Goal: Task Accomplishment & Management: Manage account settings

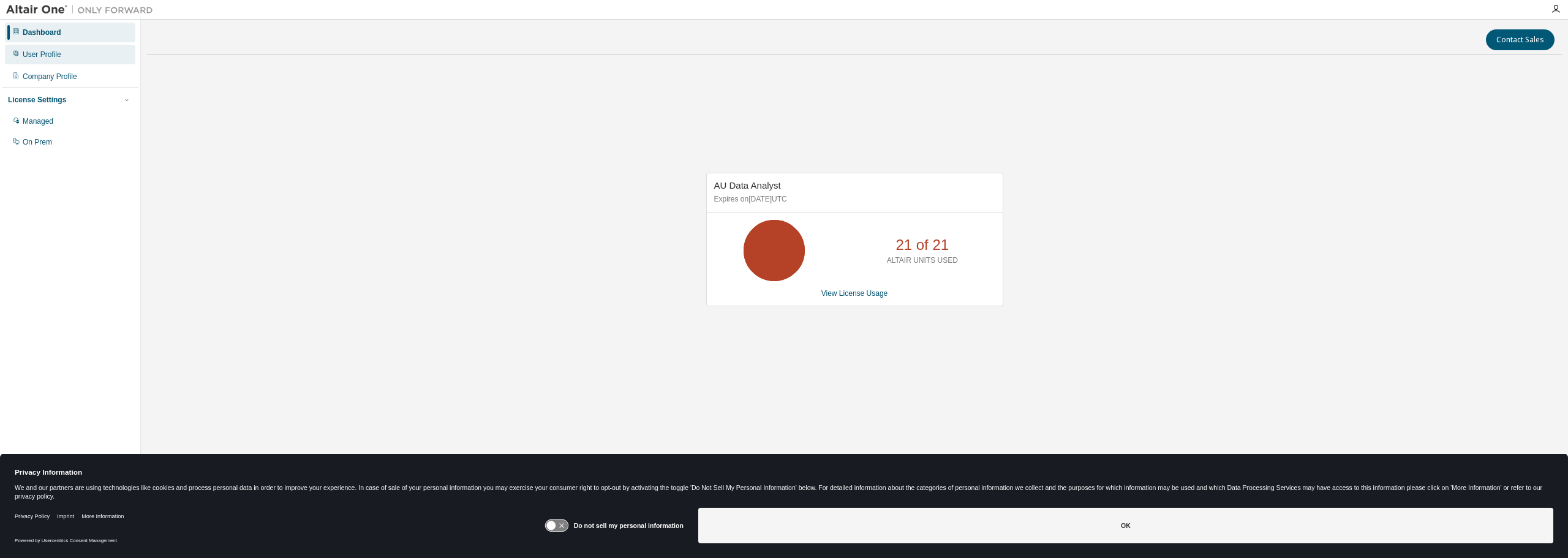
click at [46, 53] on div "User Profile" at bounding box center [41, 55] width 39 height 10
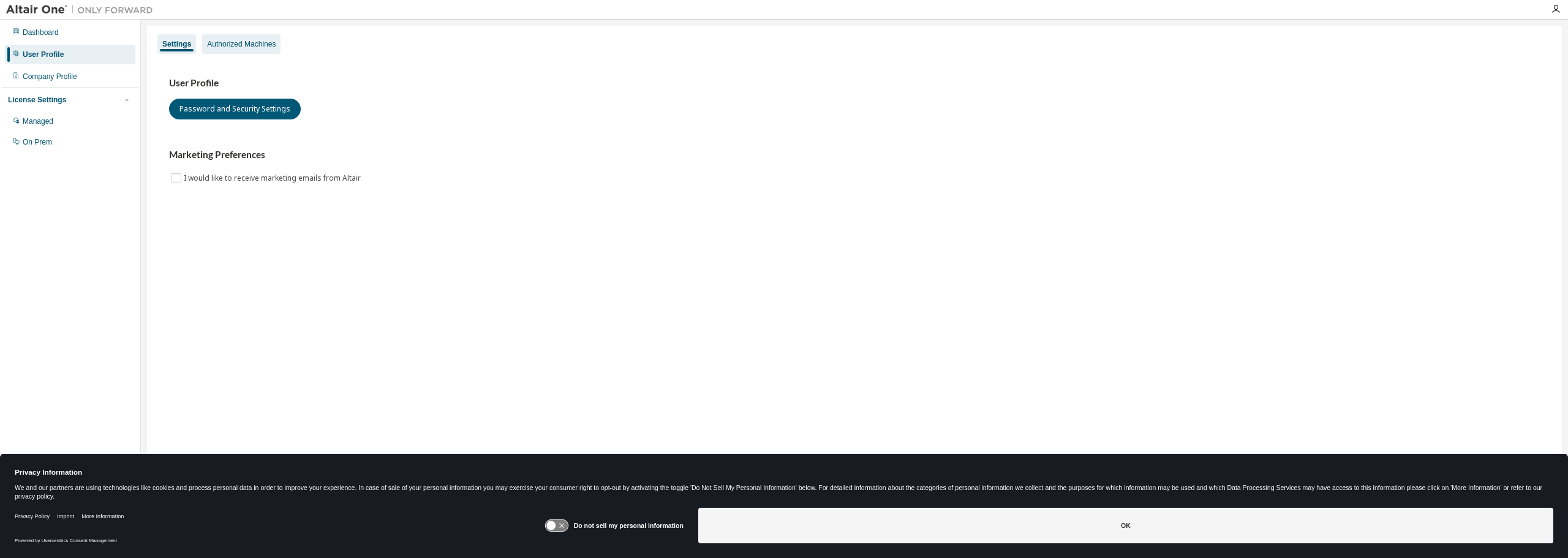
click at [232, 44] on div "Authorized Machines" at bounding box center [241, 44] width 69 height 10
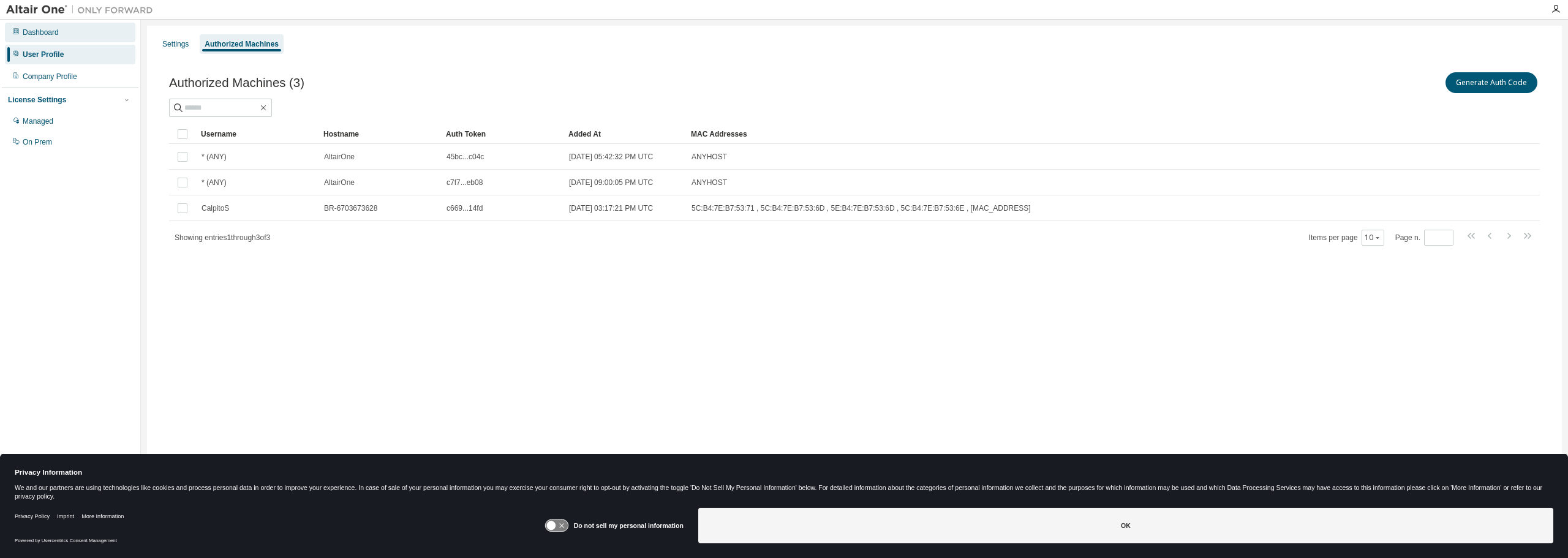
click at [41, 35] on div "Dashboard" at bounding box center [41, 32] width 36 height 10
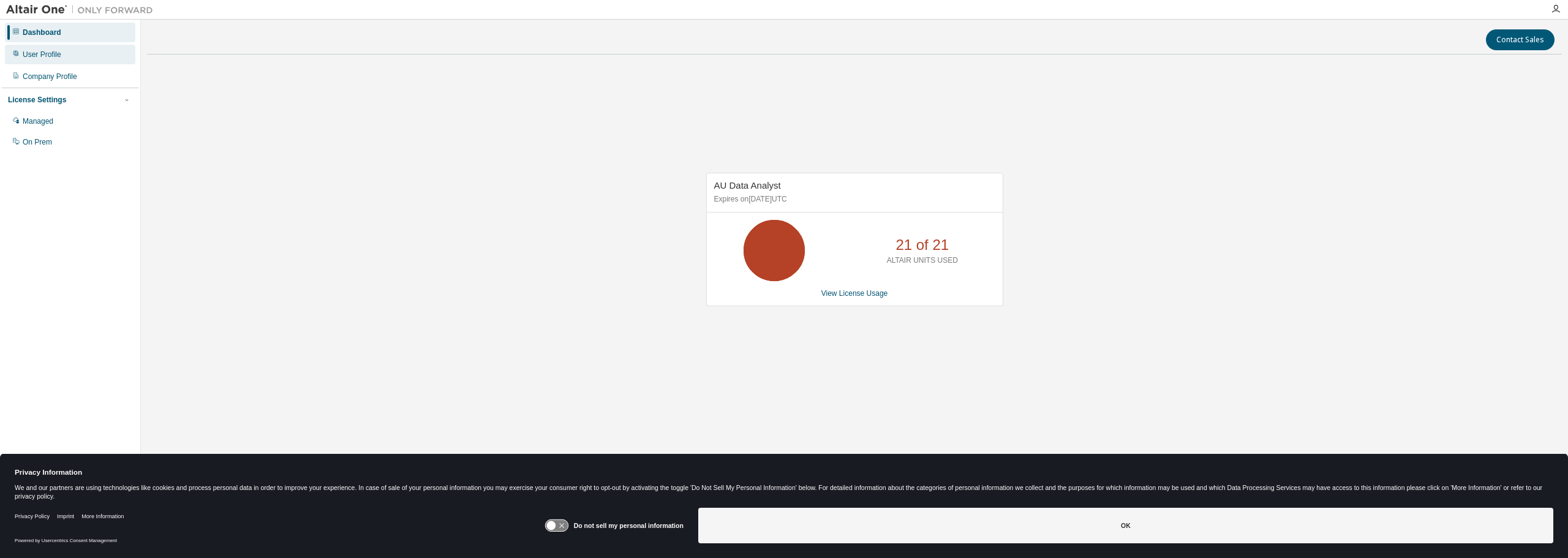
click at [46, 57] on div "User Profile" at bounding box center [41, 55] width 39 height 10
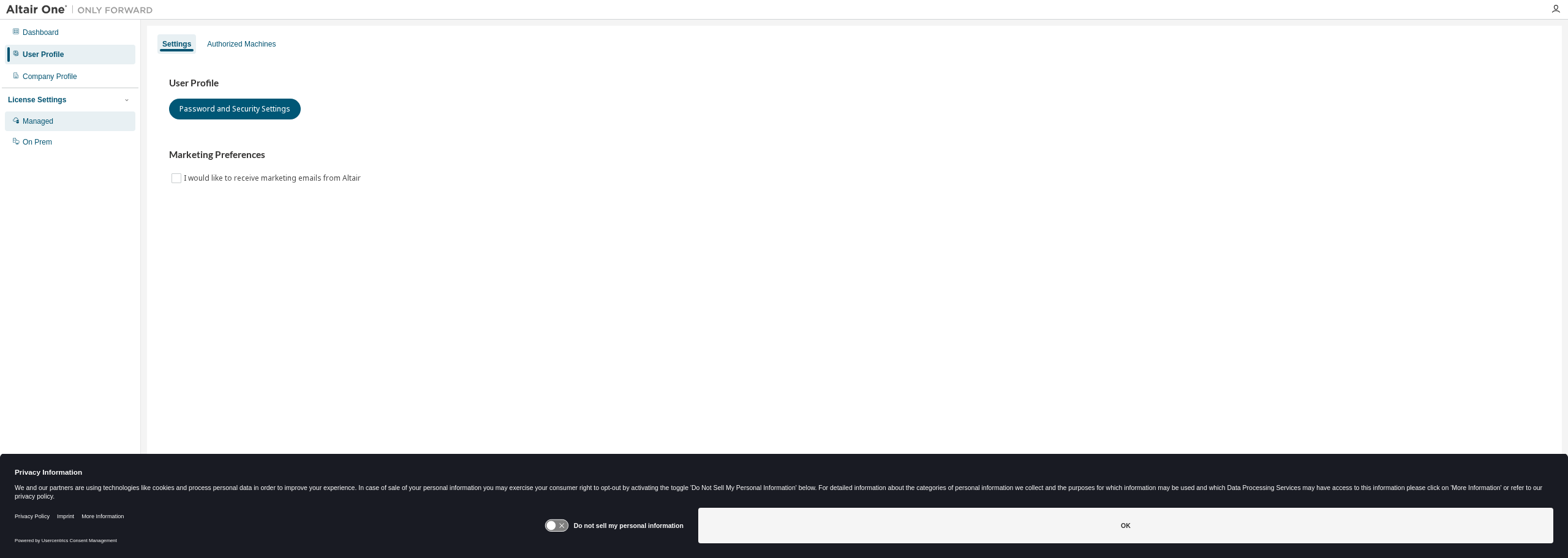
click at [33, 121] on div "Managed" at bounding box center [37, 122] width 31 height 10
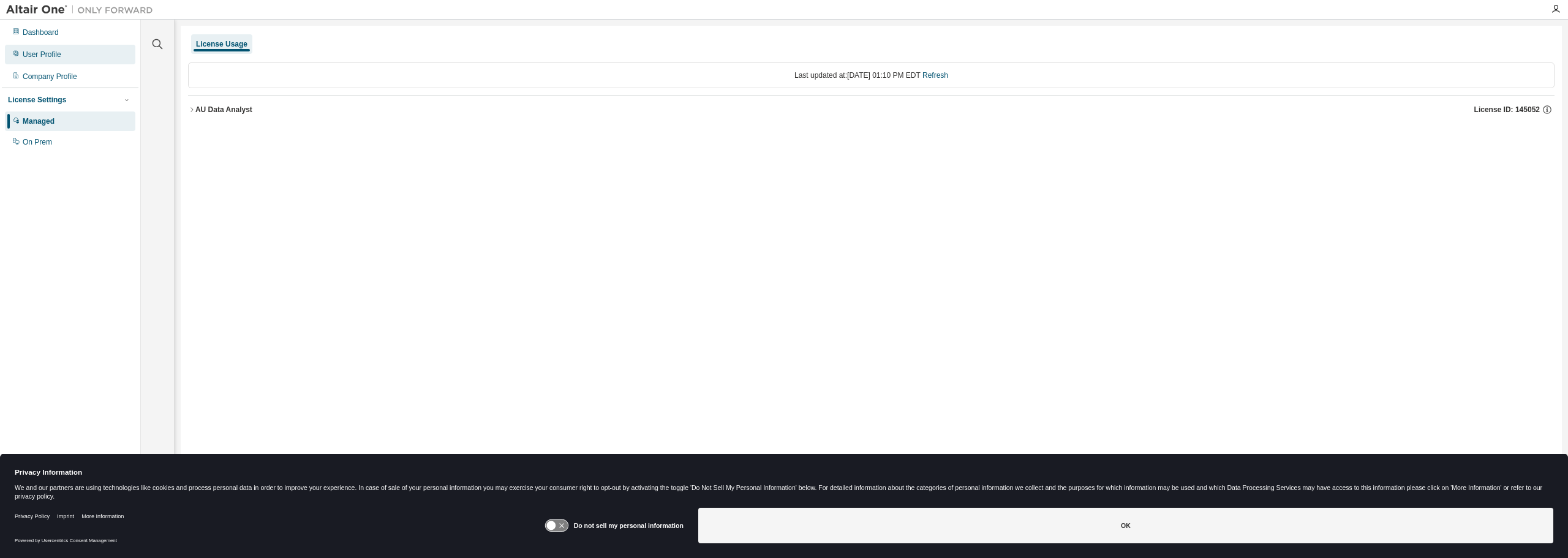
click at [39, 53] on div "User Profile" at bounding box center [41, 55] width 39 height 10
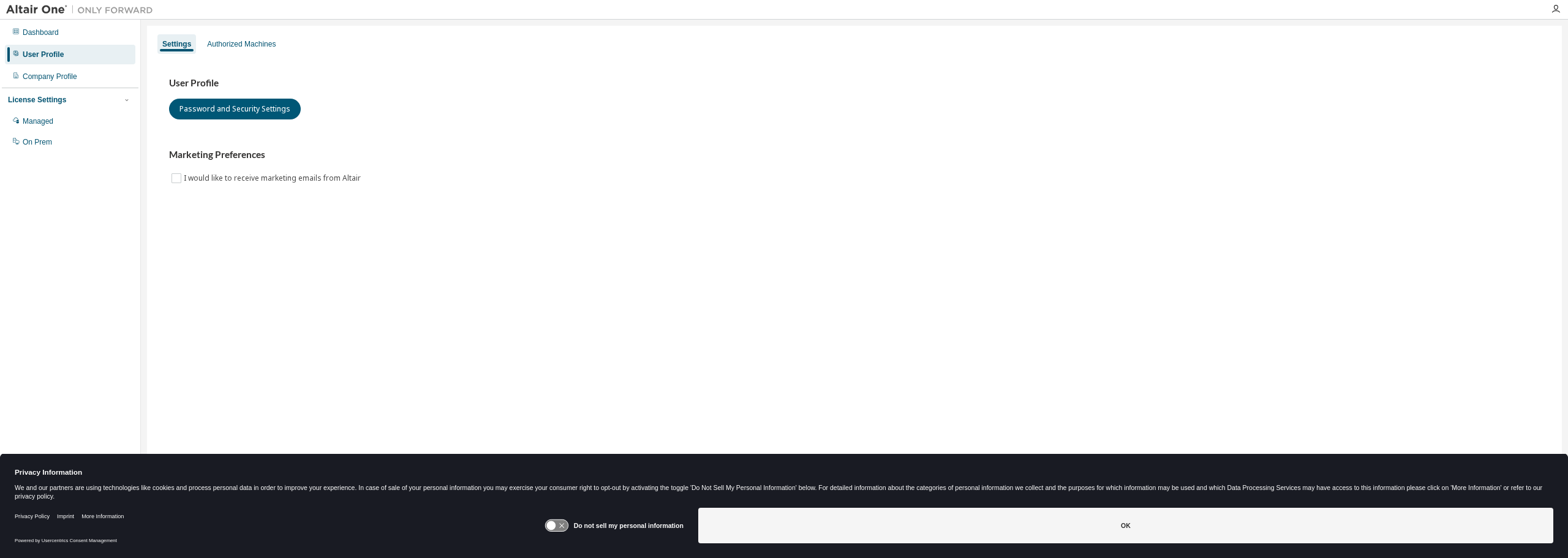
click at [204, 311] on div "Settings Authorized Machines User Profile Password and Security Settings Market…" at bounding box center [854, 271] width 1415 height 491
click at [223, 40] on div "Authorized Machines" at bounding box center [241, 44] width 69 height 10
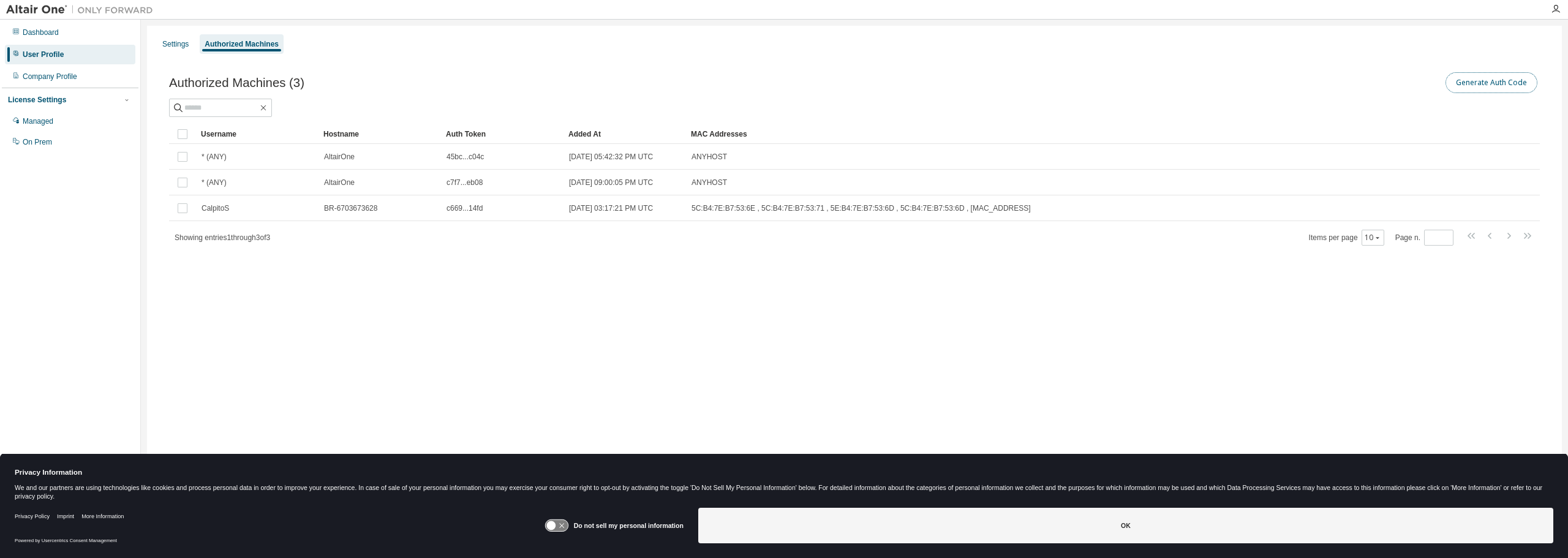
click at [1478, 80] on button "Generate Auth Code" at bounding box center [1491, 82] width 92 height 21
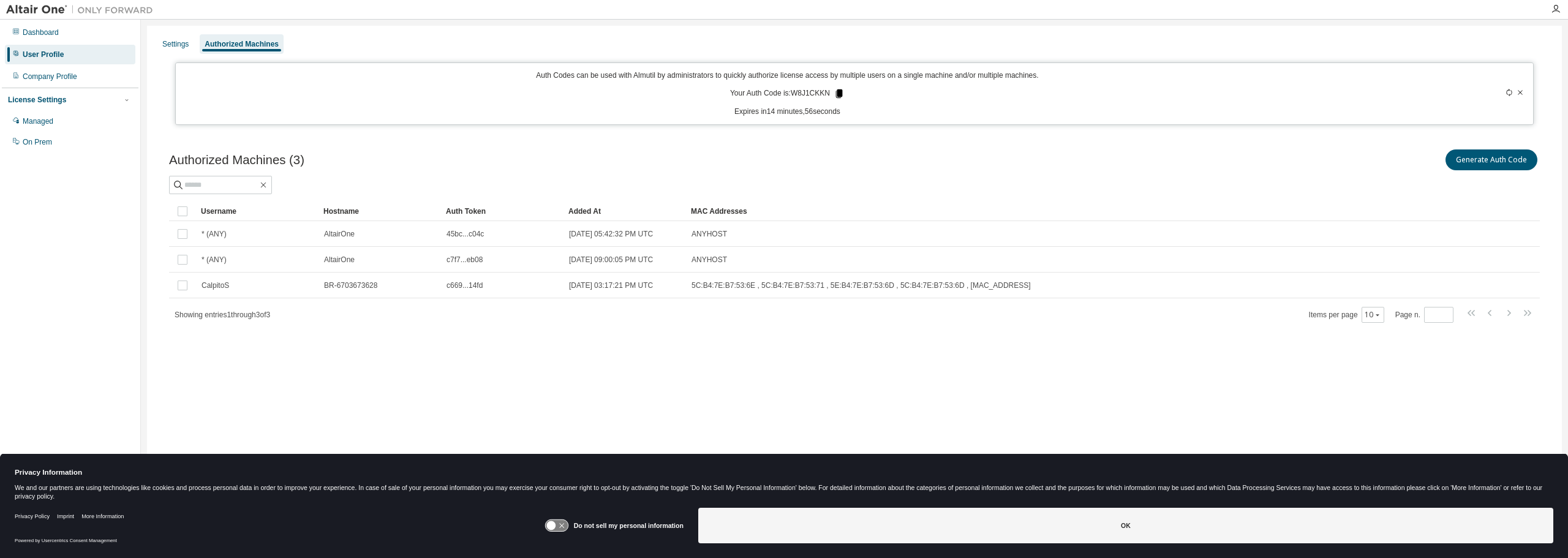
click at [839, 95] on icon at bounding box center [839, 94] width 7 height 8
click at [778, 113] on div "Auth Code copied to clipboard" at bounding box center [794, 112] width 99 height 12
click at [801, 93] on p "Your Auth Code is: W8J1CKKN" at bounding box center [787, 94] width 114 height 11
copy p "W8J1CKKN"
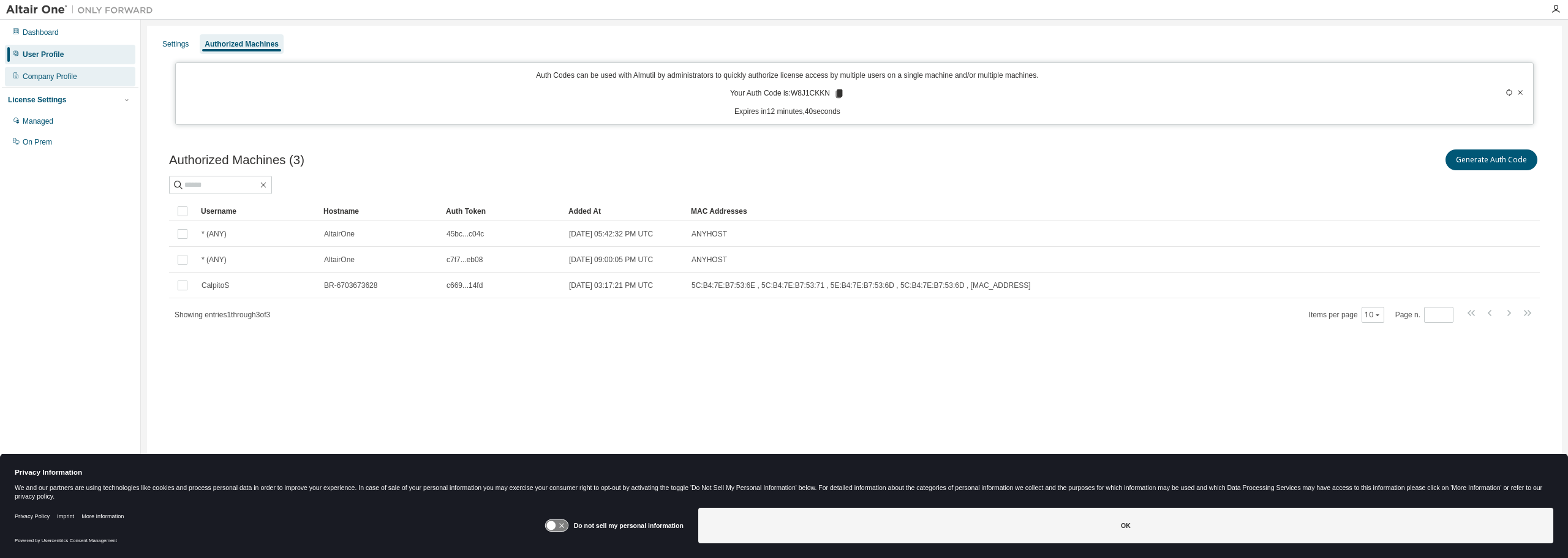
click at [32, 79] on div "Company Profile" at bounding box center [50, 77] width 55 height 10
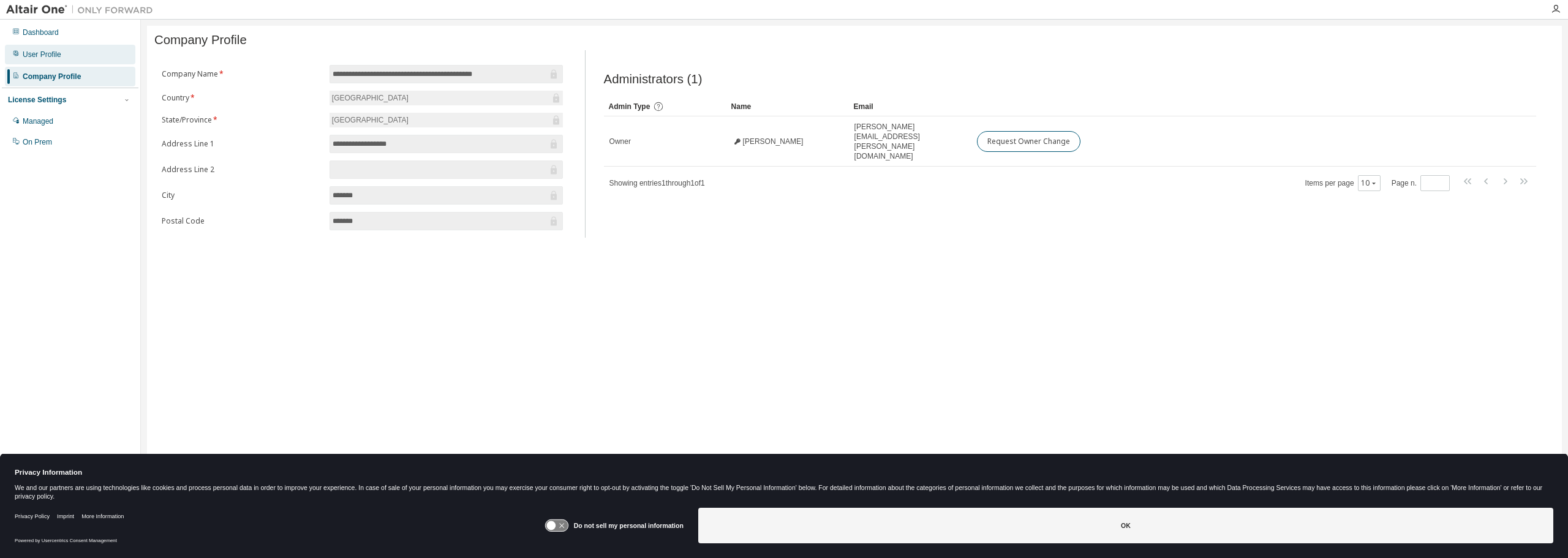
click at [46, 56] on div "User Profile" at bounding box center [41, 55] width 39 height 10
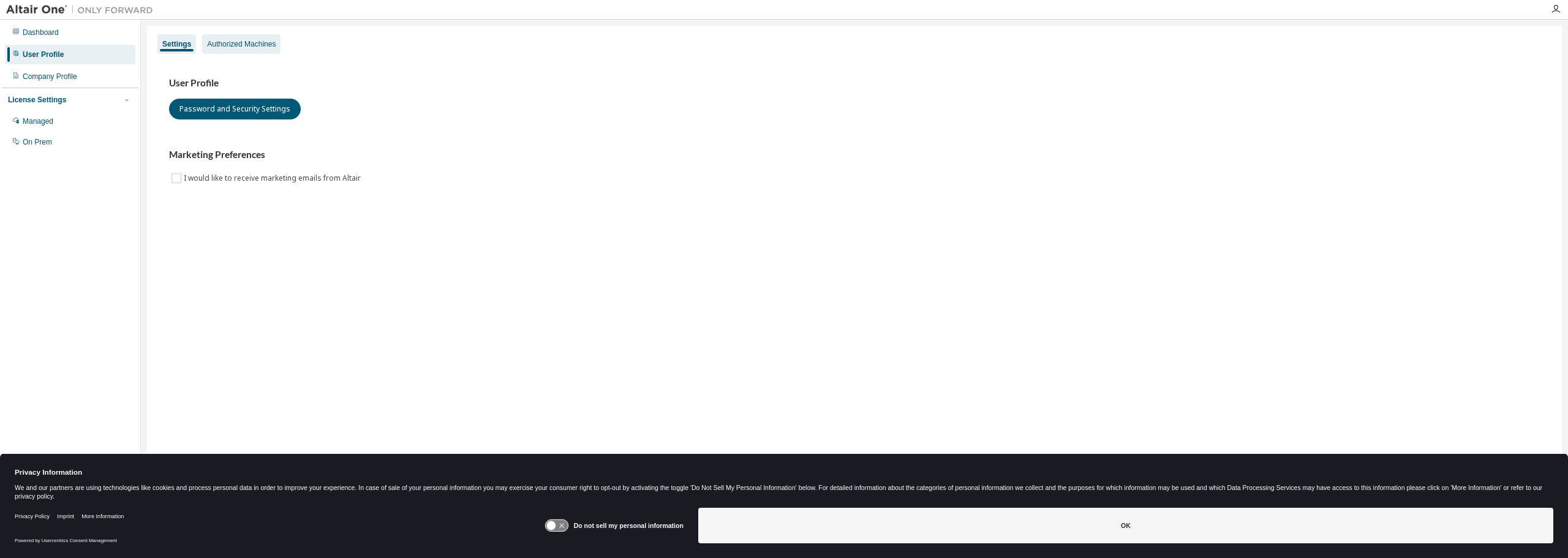
click at [234, 44] on div "Authorized Machines" at bounding box center [241, 44] width 69 height 10
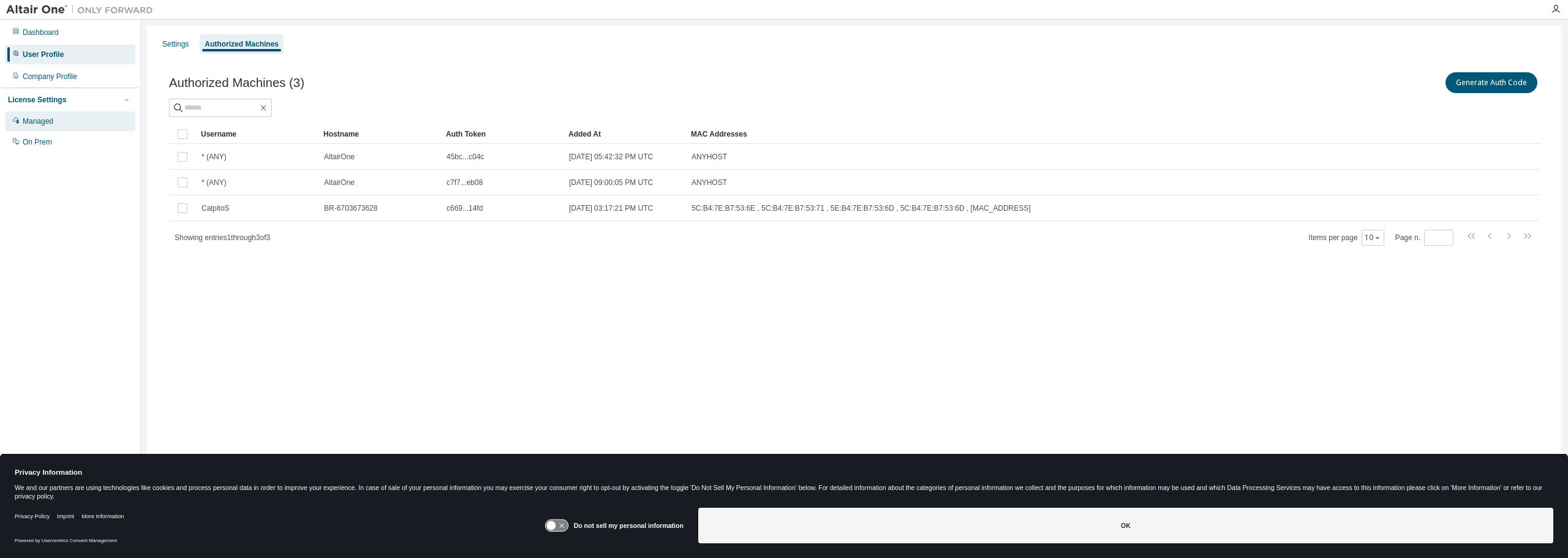
click at [45, 129] on div "Managed" at bounding box center [70, 122] width 131 height 20
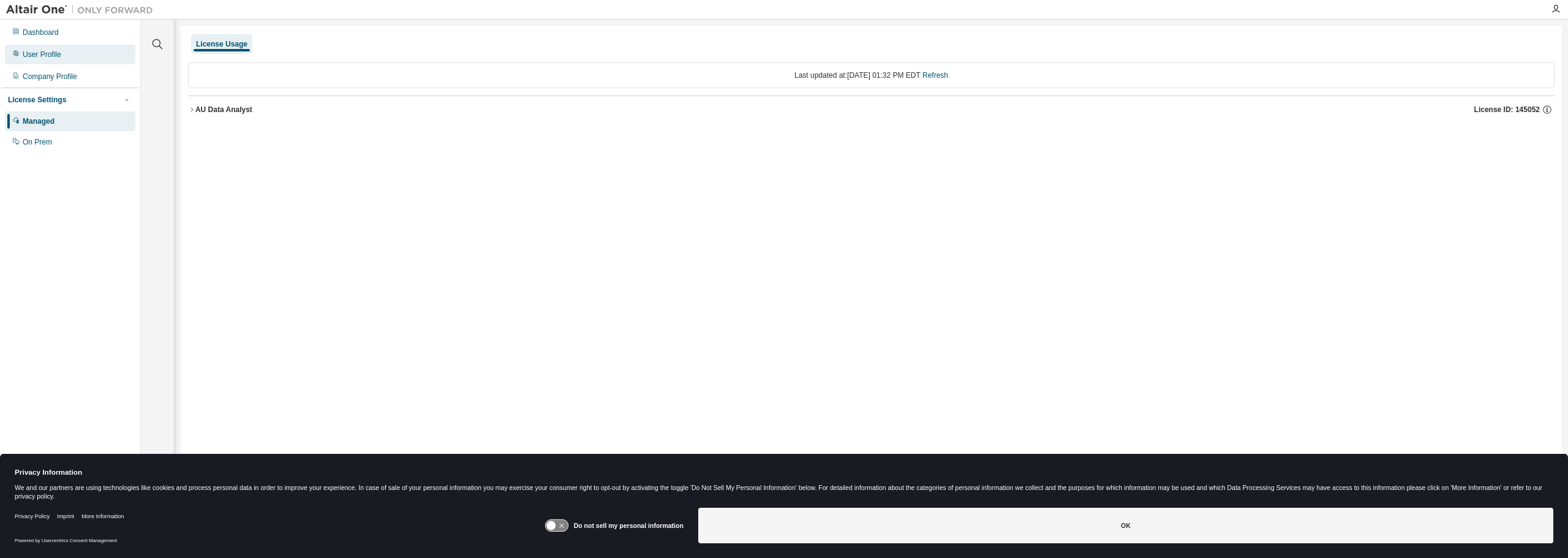
click at [43, 57] on div "User Profile" at bounding box center [41, 55] width 39 height 10
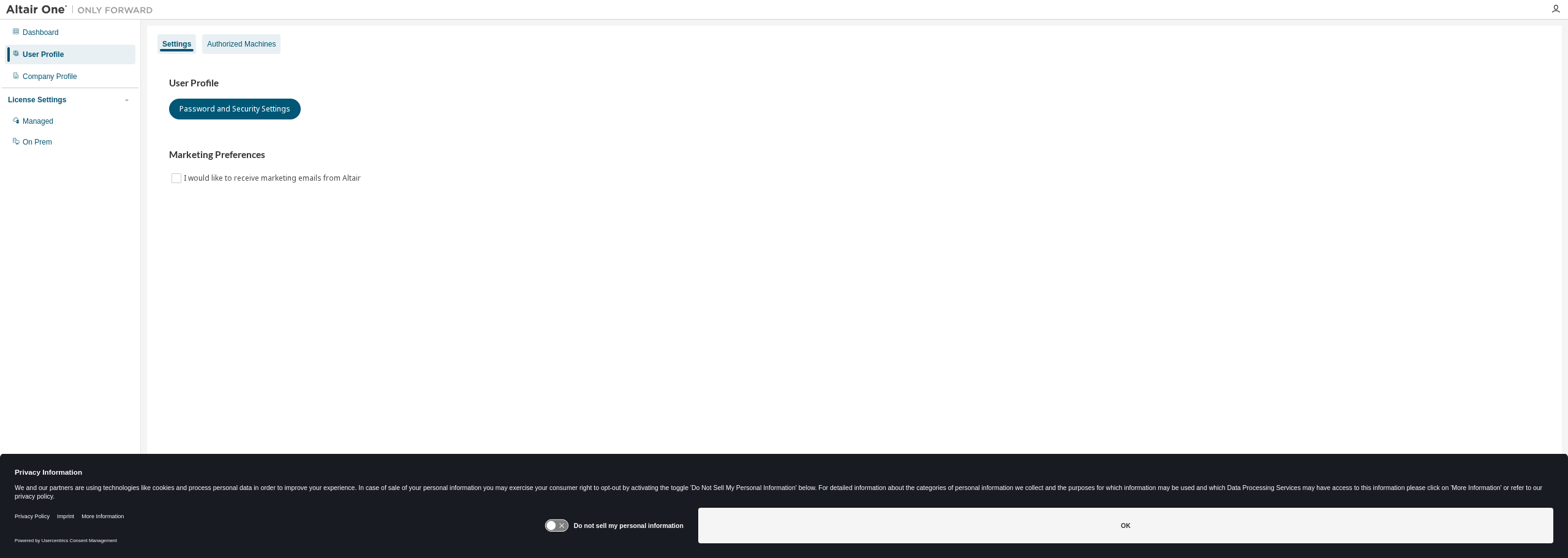
click at [234, 48] on div "Authorized Machines" at bounding box center [241, 44] width 69 height 10
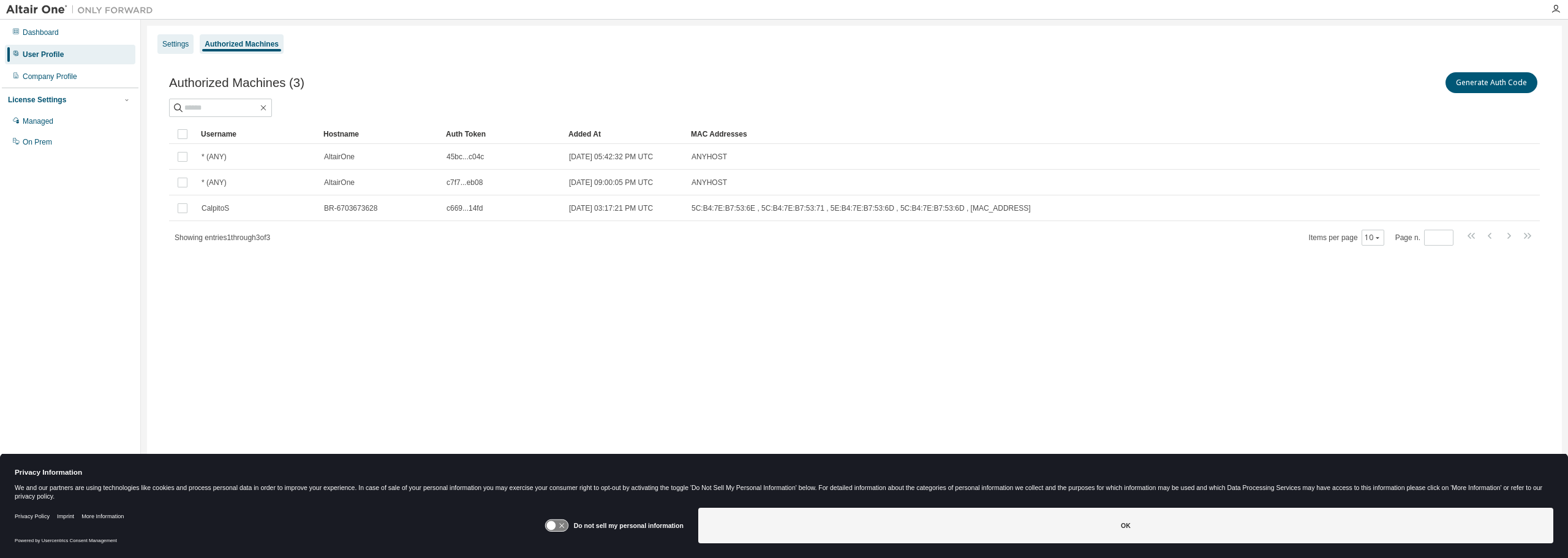
click at [171, 47] on div "Settings" at bounding box center [176, 44] width 26 height 10
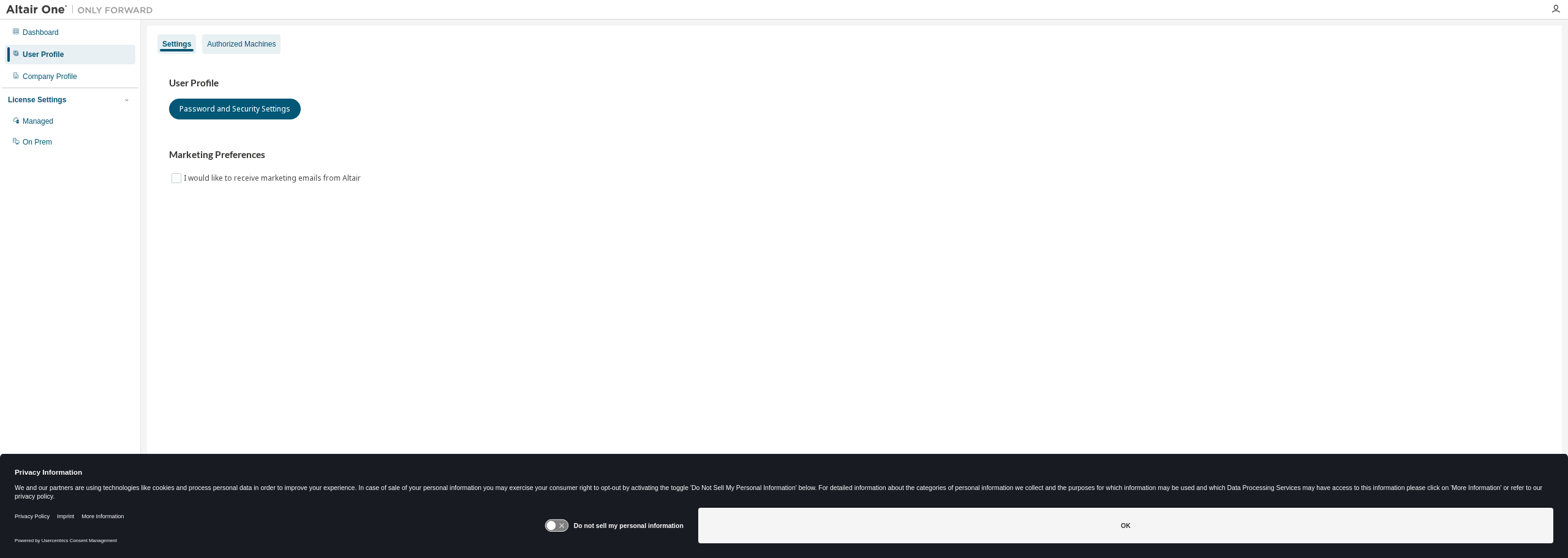
click at [229, 41] on div "Authorized Machines" at bounding box center [241, 44] width 69 height 10
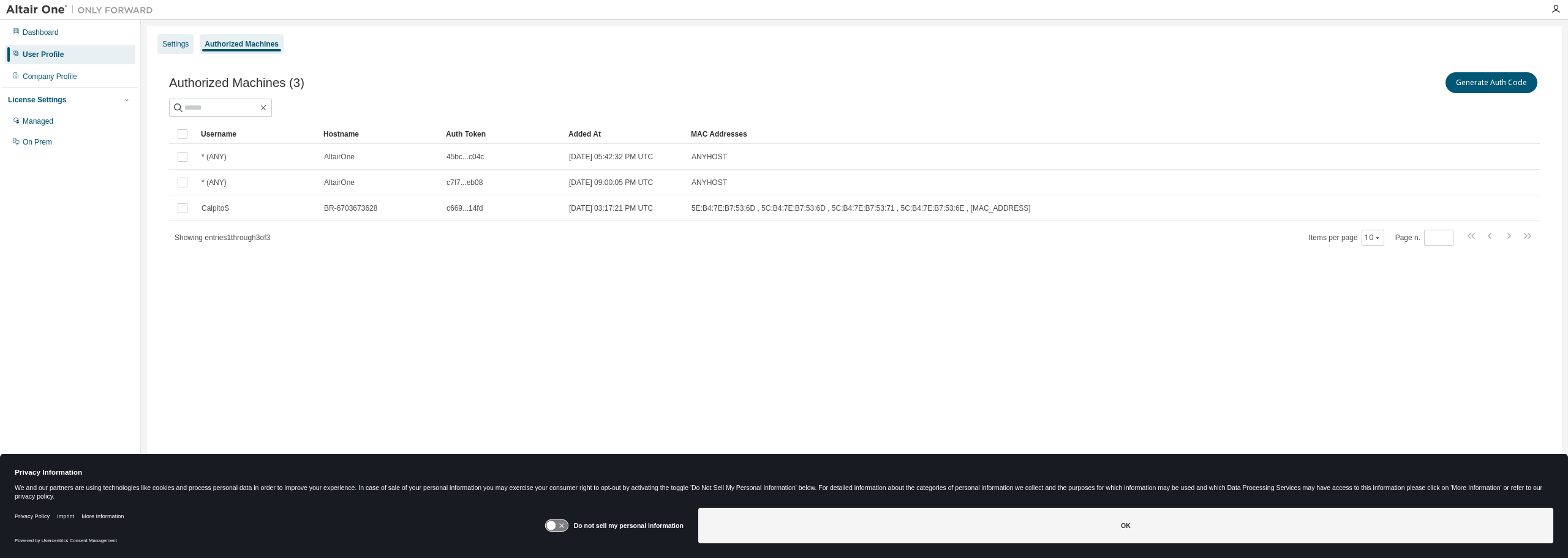
click at [177, 53] on div "Settings" at bounding box center [176, 44] width 36 height 20
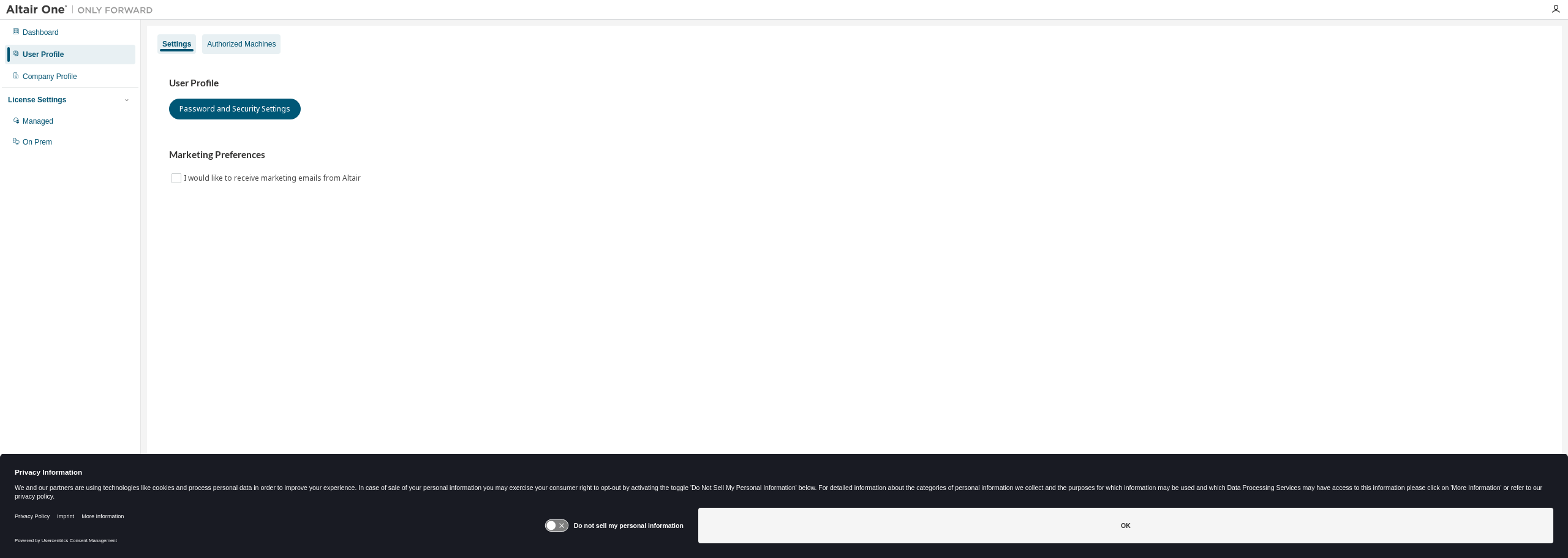
click at [227, 45] on div "Authorized Machines" at bounding box center [241, 44] width 69 height 10
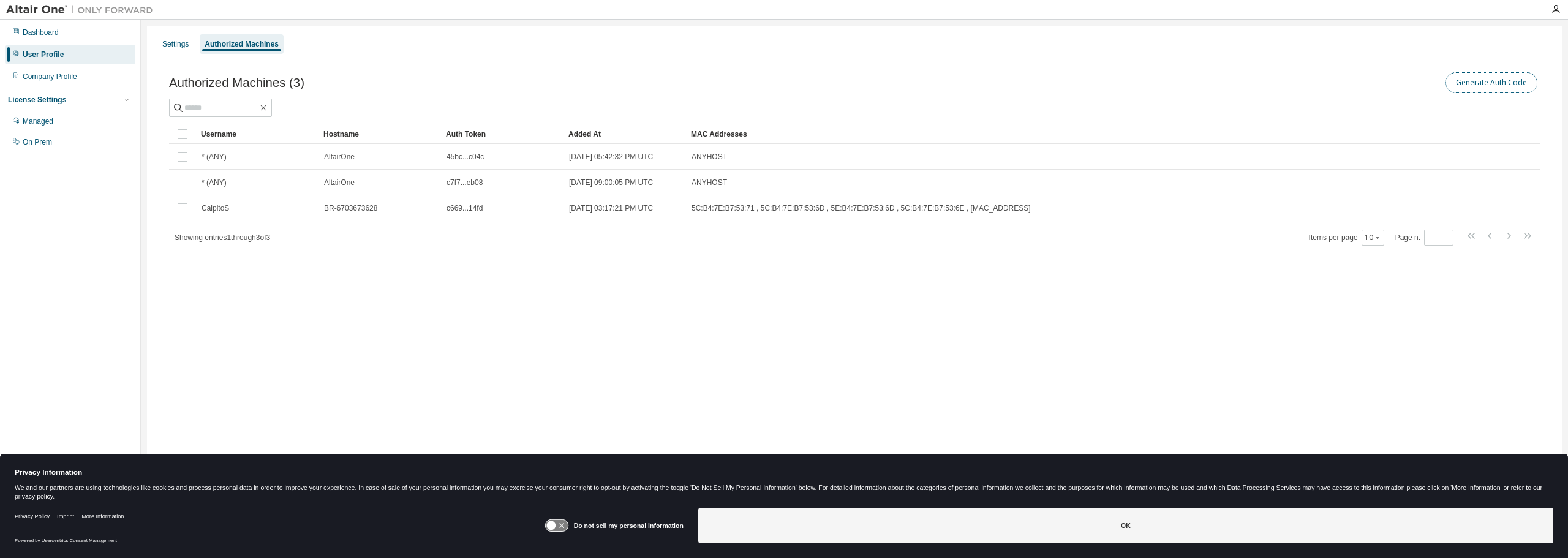
click at [1520, 82] on button "Generate Auth Code" at bounding box center [1491, 82] width 92 height 21
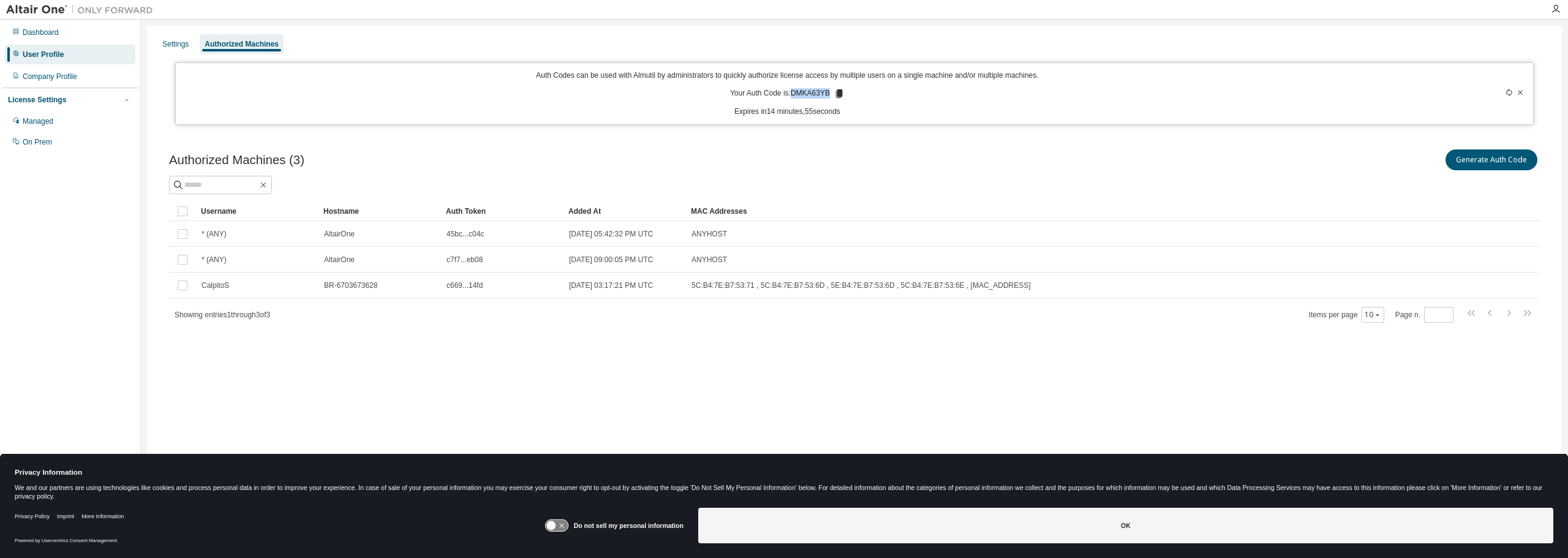
drag, startPoint x: 793, startPoint y: 93, endPoint x: 828, endPoint y: 93, distance: 35.0
click at [828, 93] on p "Your Auth Code is: DMKA63YB" at bounding box center [787, 94] width 114 height 11
copy p "DMKA63YB"
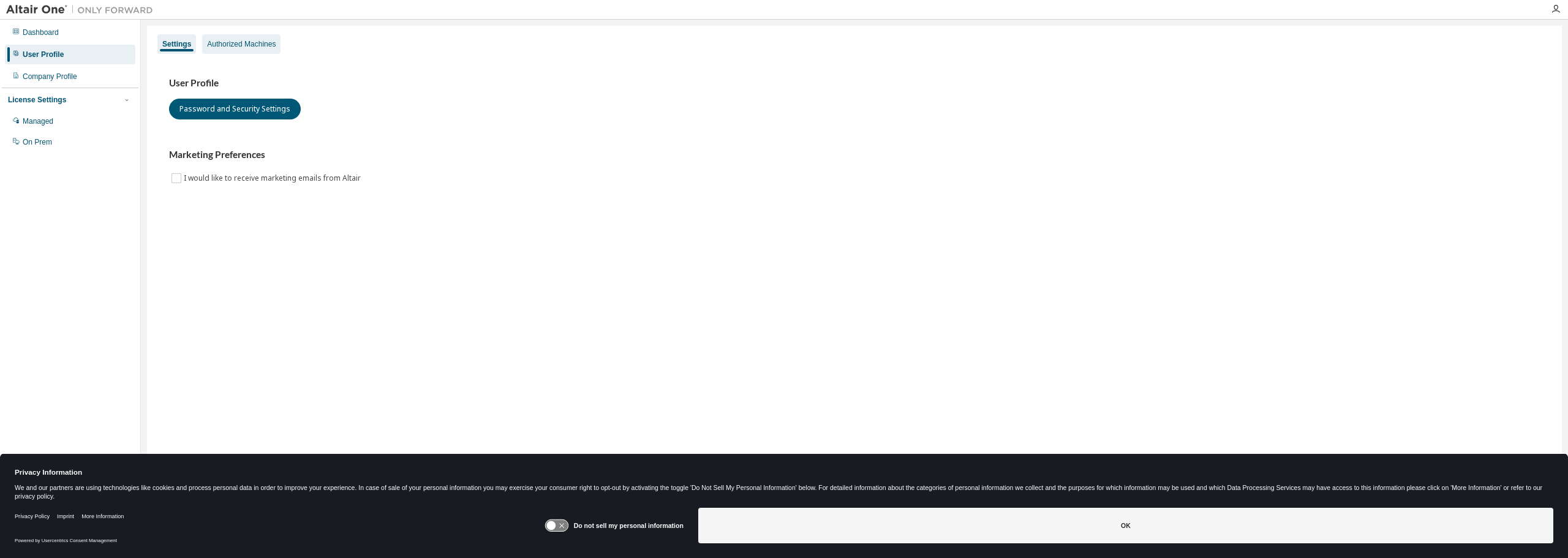
click at [243, 48] on div "Authorized Machines" at bounding box center [241, 44] width 69 height 10
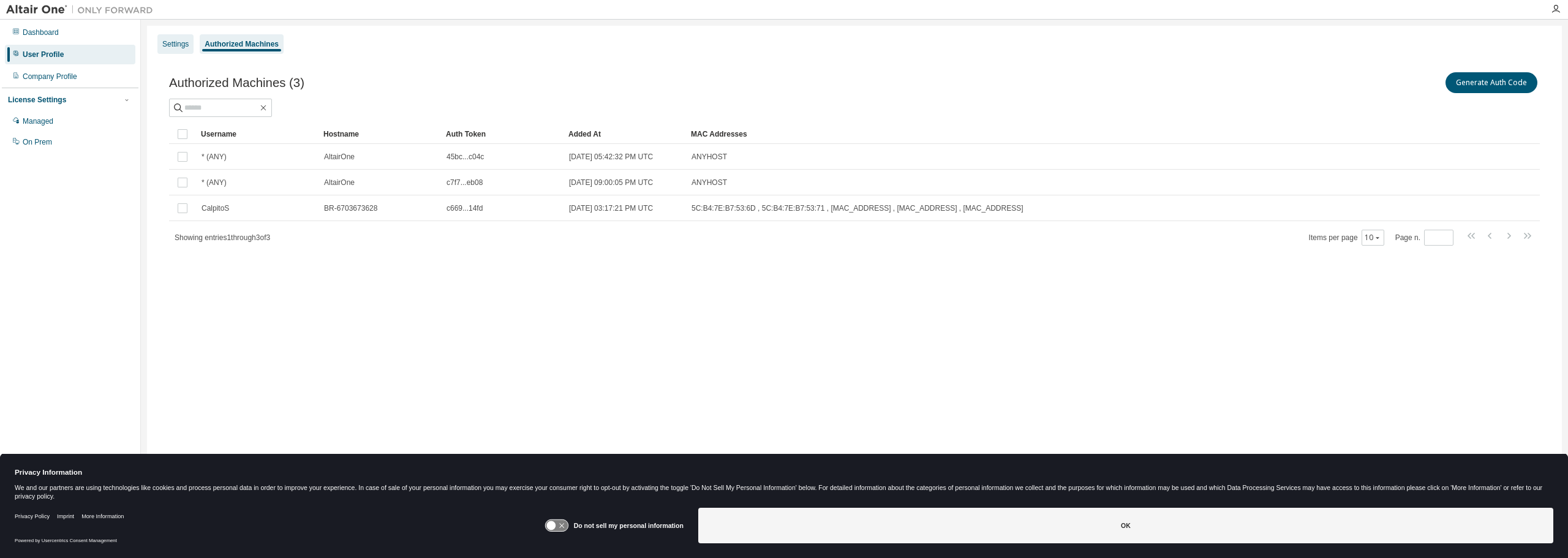
click at [169, 45] on div "Settings" at bounding box center [176, 44] width 26 height 10
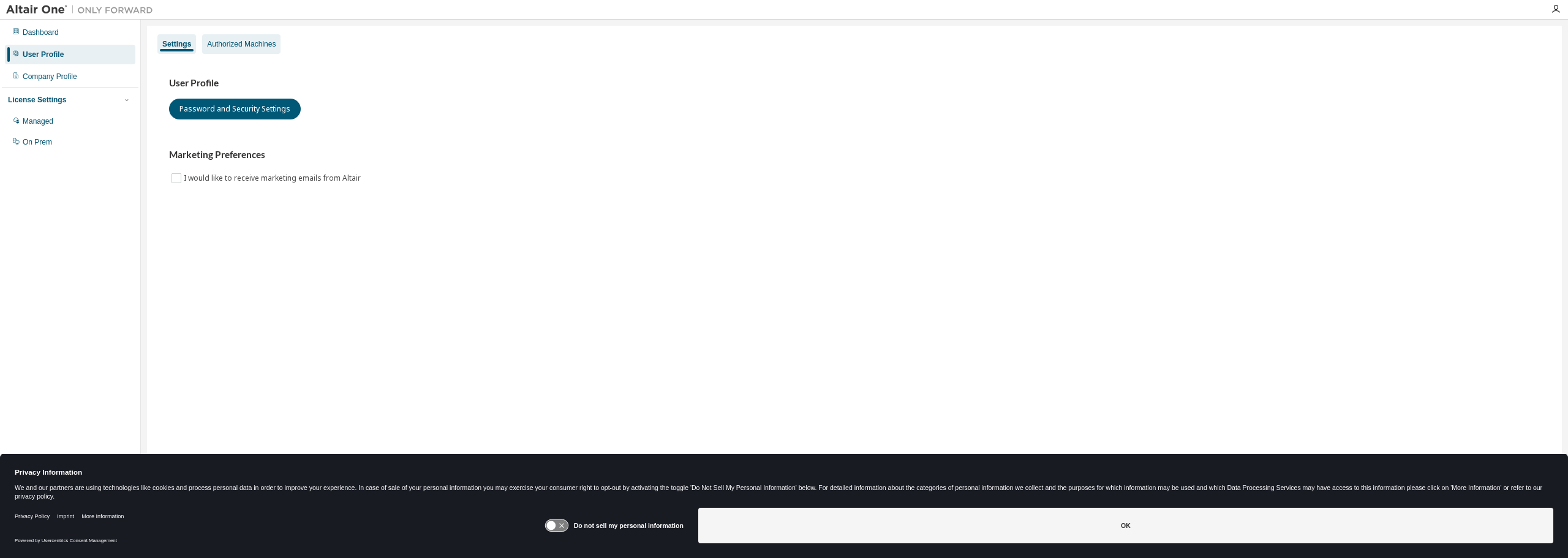
click at [228, 41] on div "Authorized Machines" at bounding box center [241, 44] width 69 height 10
click at [225, 46] on div "Authorized Machines" at bounding box center [241, 44] width 69 height 10
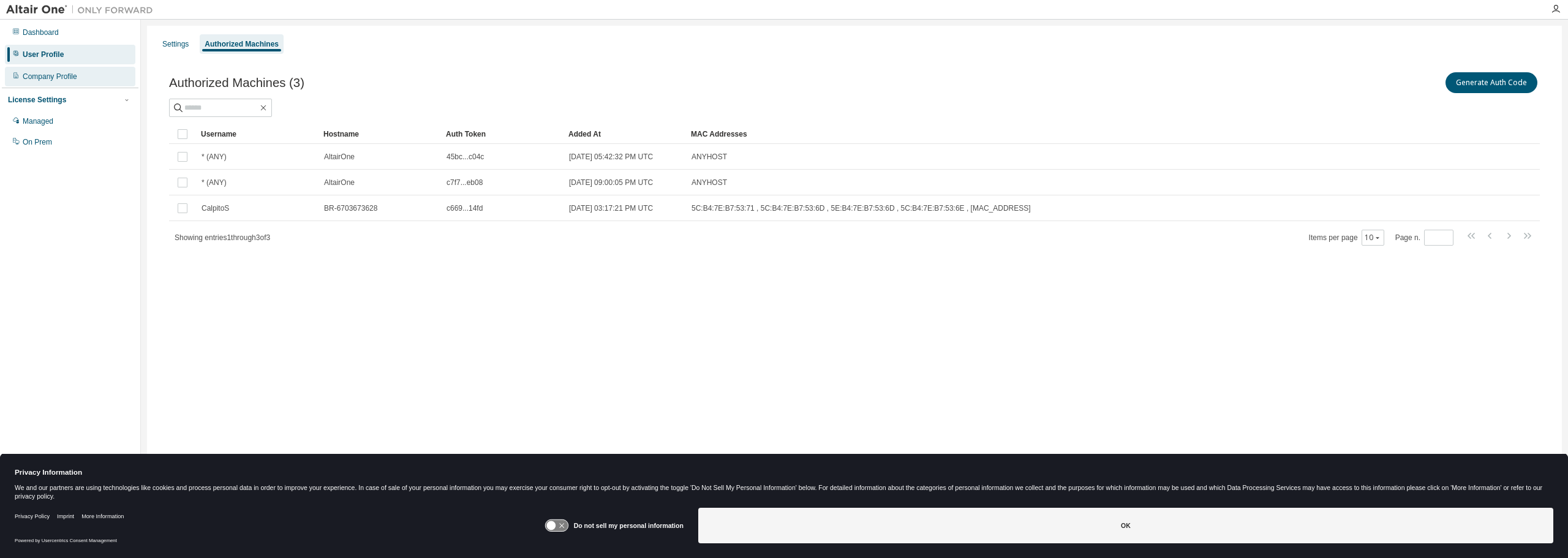
click at [46, 76] on div "Company Profile" at bounding box center [50, 77] width 55 height 10
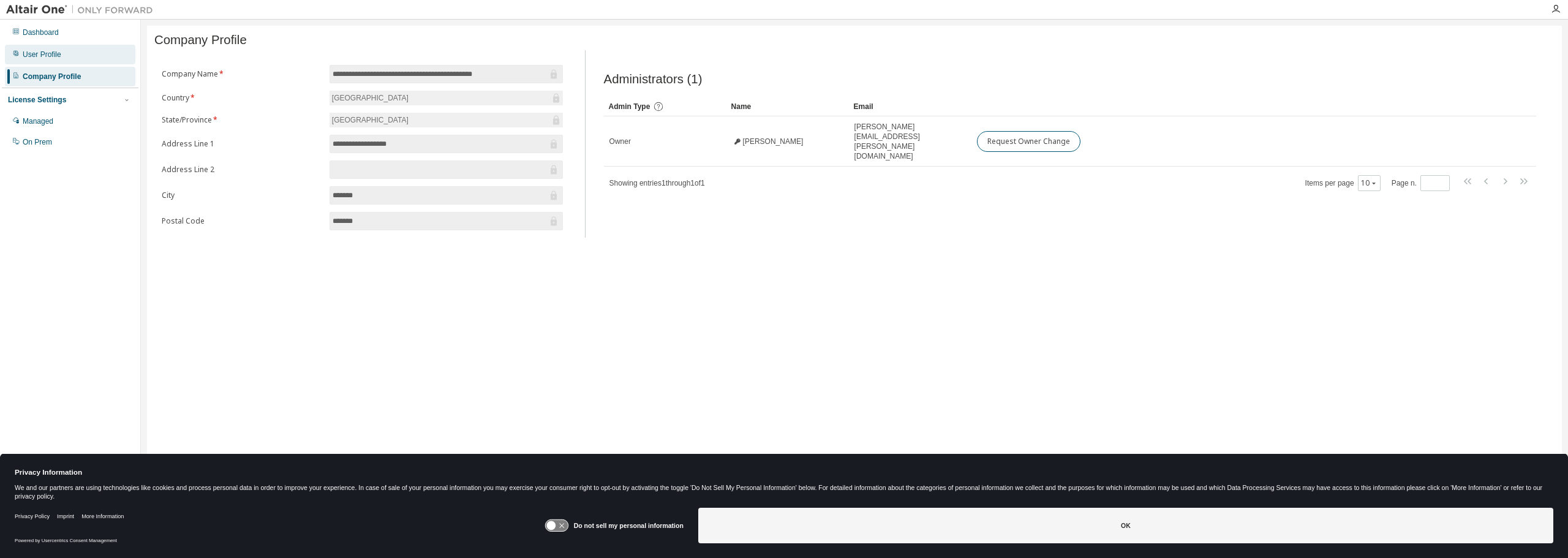
click at [46, 58] on div "User Profile" at bounding box center [41, 55] width 39 height 10
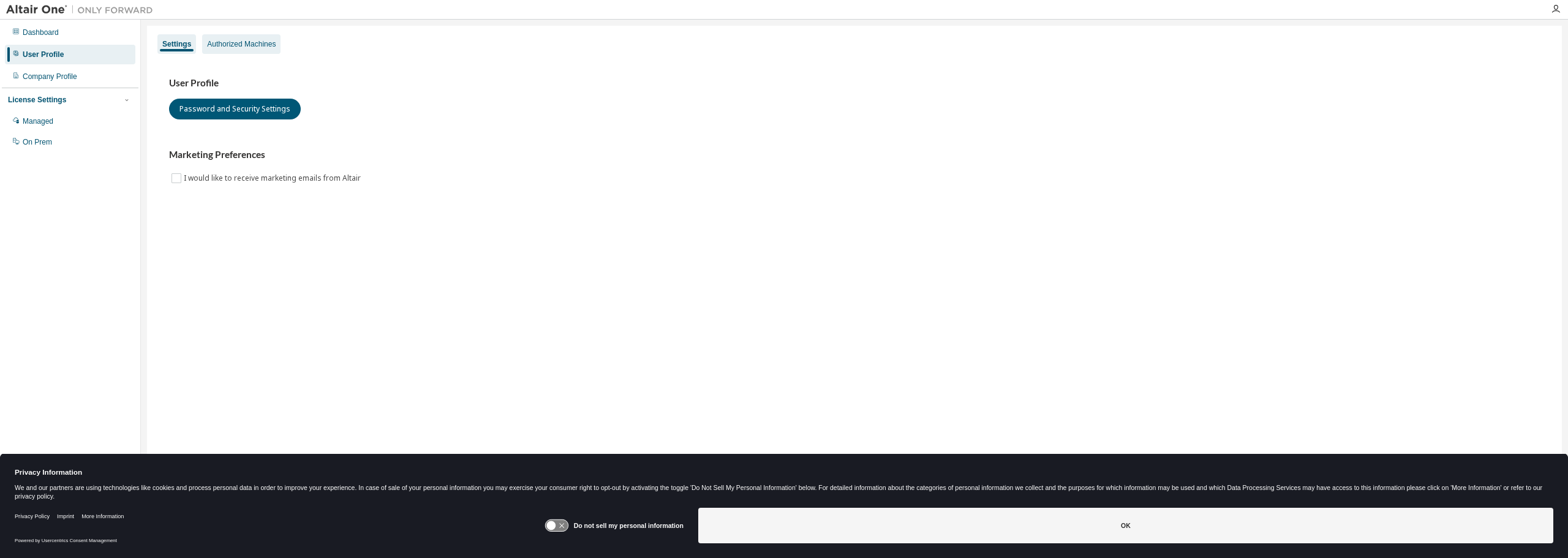
click at [259, 38] on div "Authorized Machines" at bounding box center [241, 44] width 79 height 20
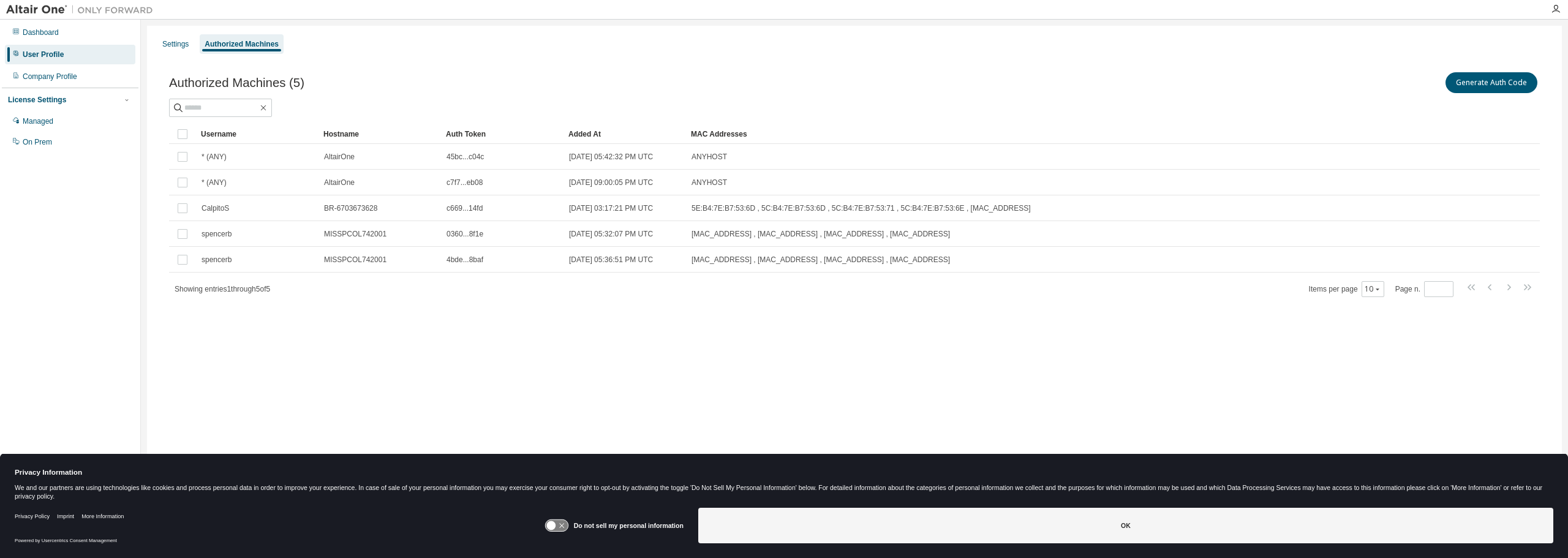
drag, startPoint x: 268, startPoint y: 351, endPoint x: 276, endPoint y: 356, distance: 9.4
click at [269, 351] on div "Settings Authorized Machines Authorized Machines (5) Generate Auth Code Clear L…" at bounding box center [854, 271] width 1415 height 491
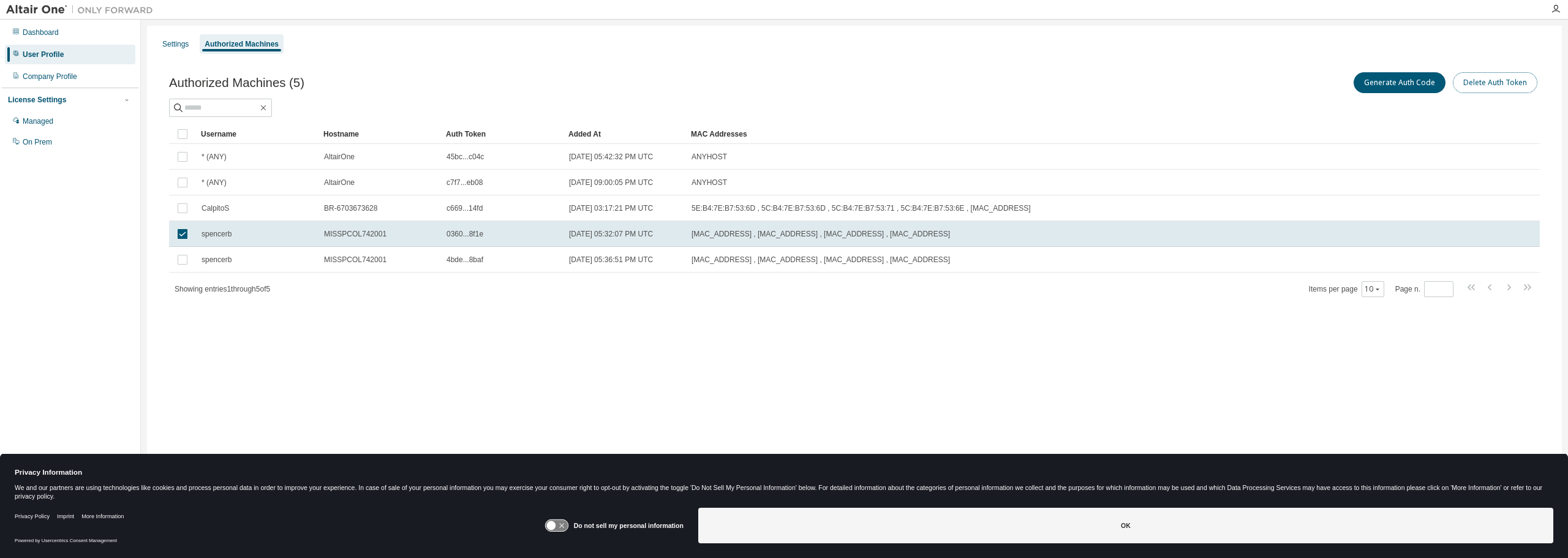
click at [1505, 85] on button "Delete Auth Token" at bounding box center [1495, 82] width 84 height 21
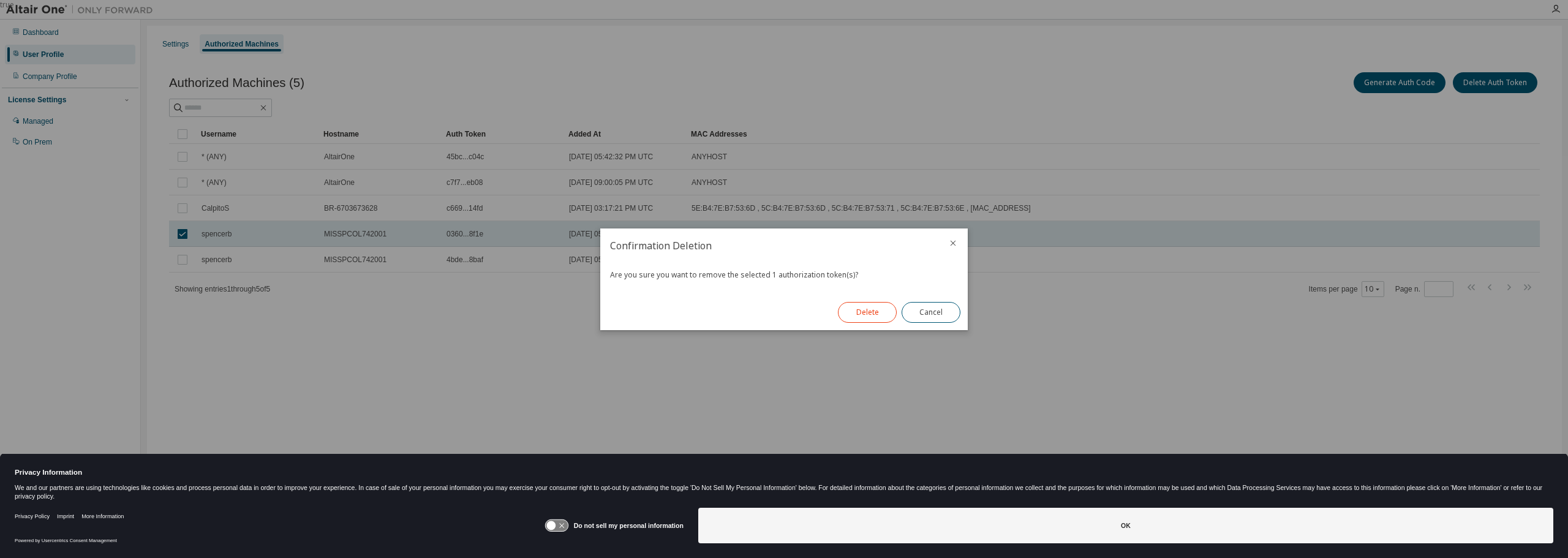
click at [880, 307] on button "Delete" at bounding box center [867, 312] width 59 height 21
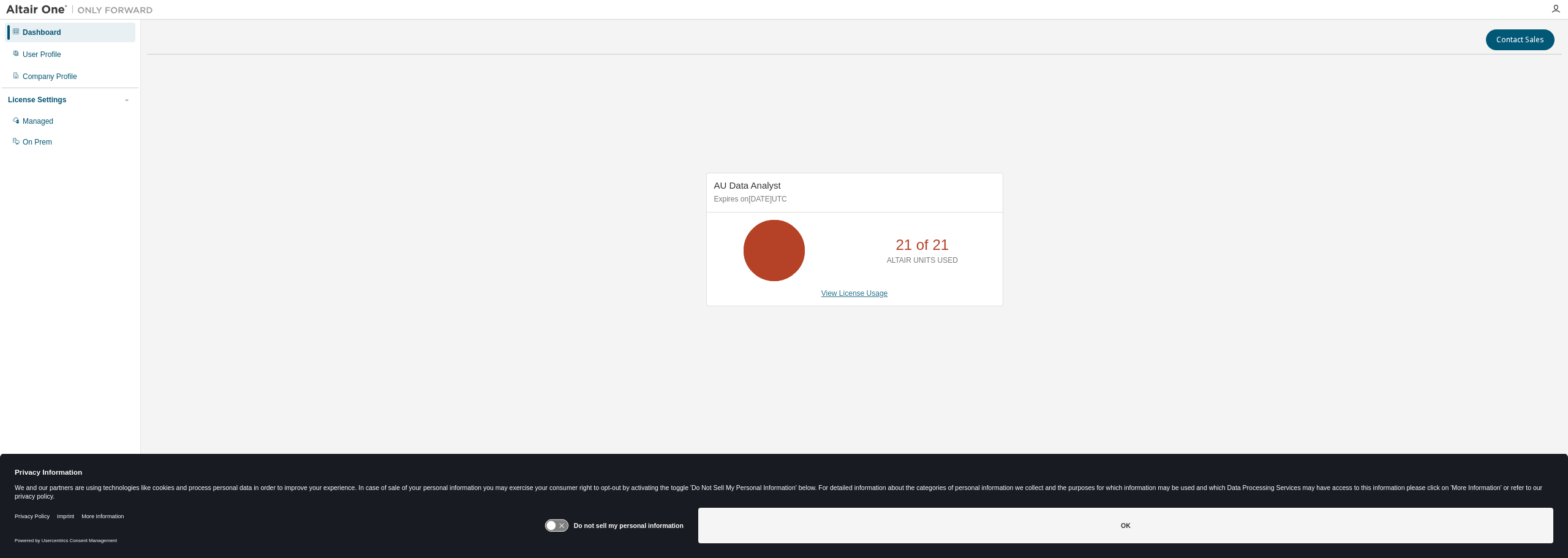
click at [857, 294] on link "View License Usage" at bounding box center [854, 293] width 67 height 8
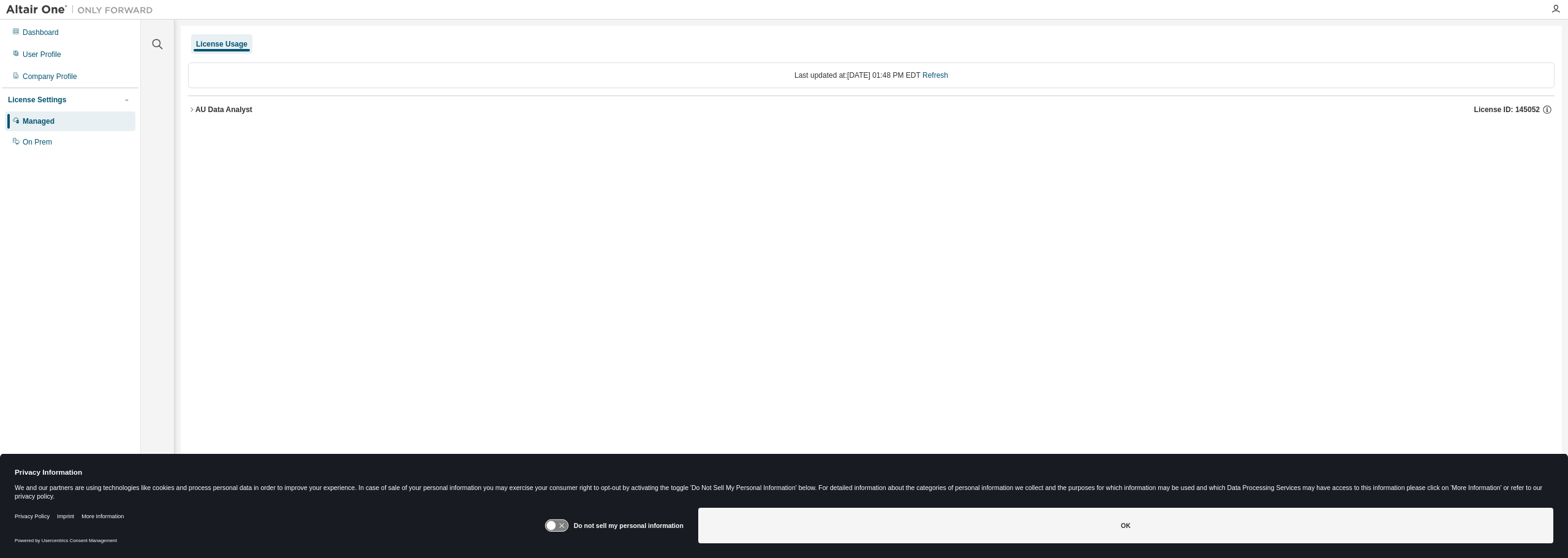
click at [192, 108] on icon "button" at bounding box center [191, 109] width 7 height 7
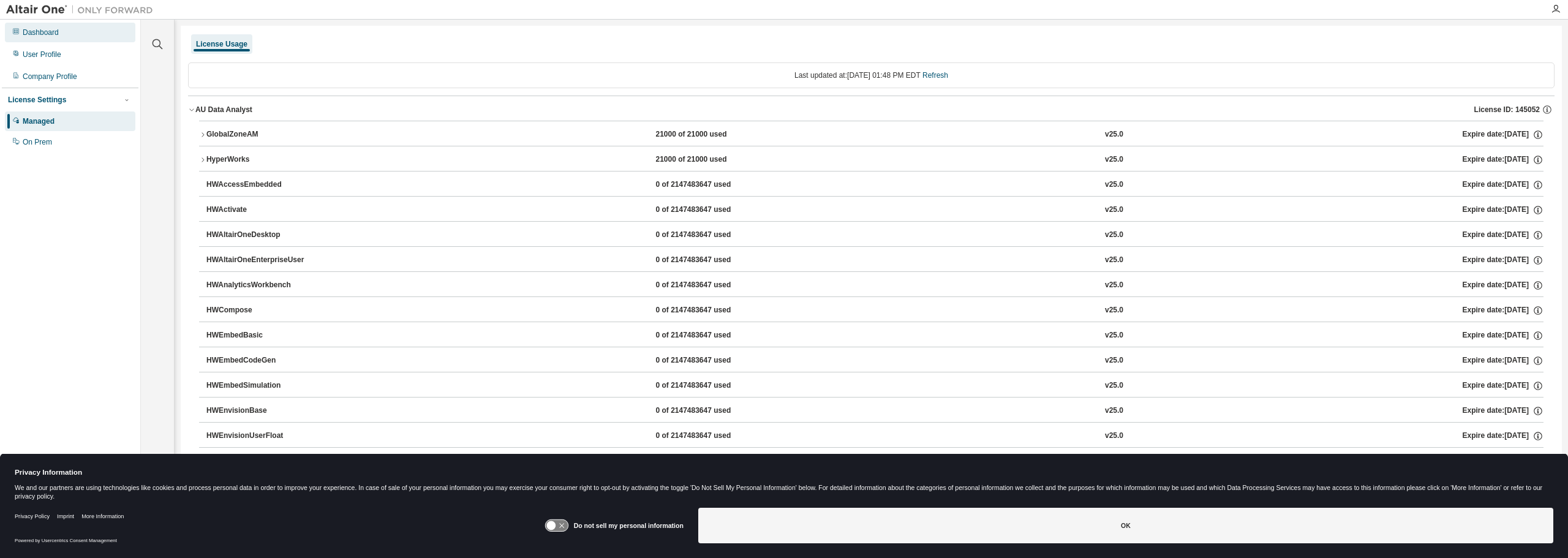
click at [41, 36] on div "Dashboard" at bounding box center [41, 32] width 36 height 10
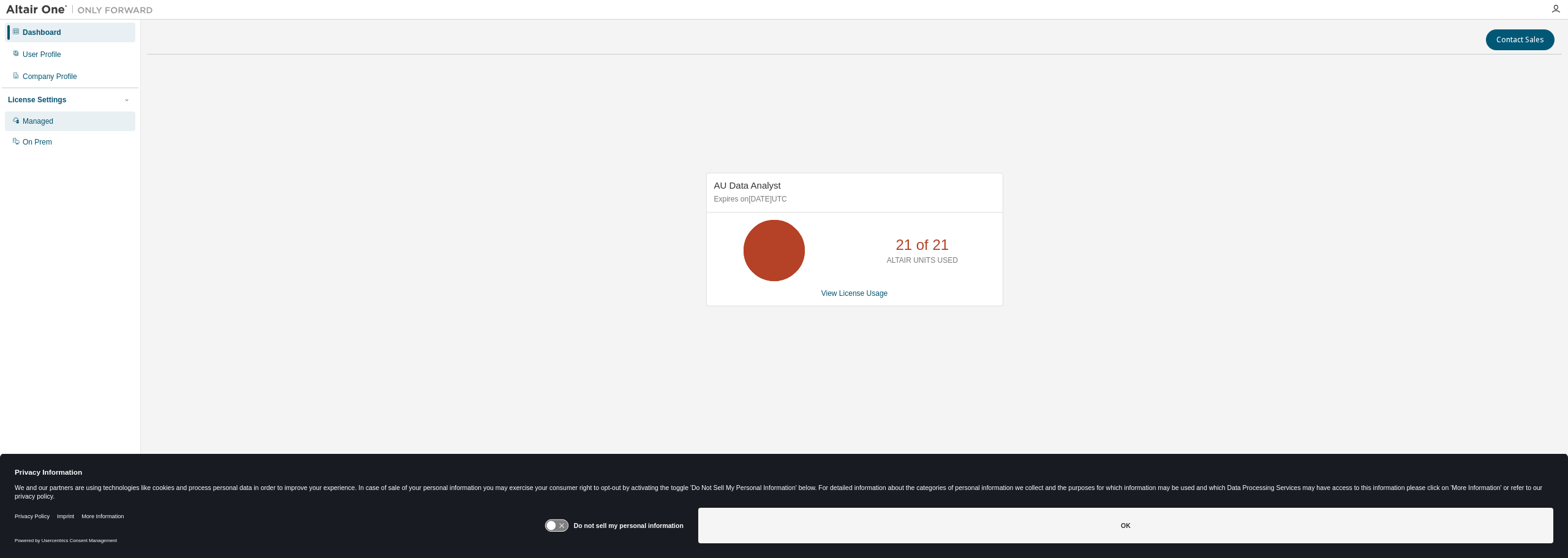
click at [36, 127] on div "Managed" at bounding box center [70, 122] width 131 height 20
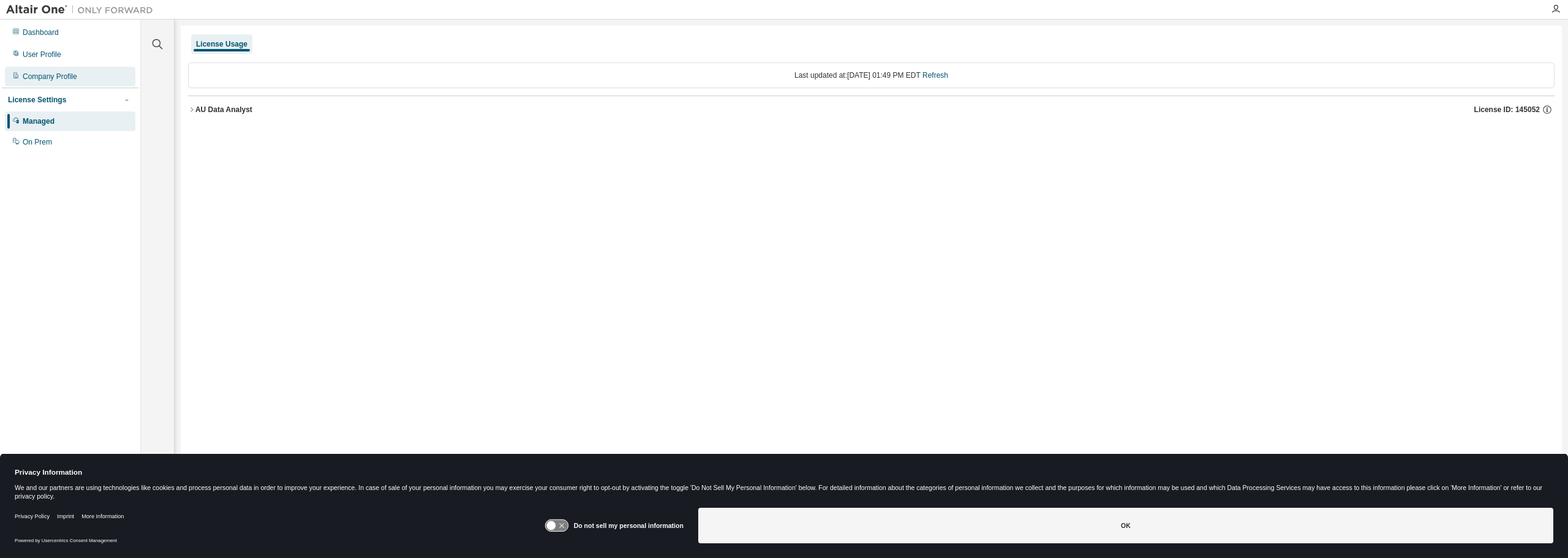
click at [45, 81] on div "Company Profile" at bounding box center [50, 77] width 55 height 10
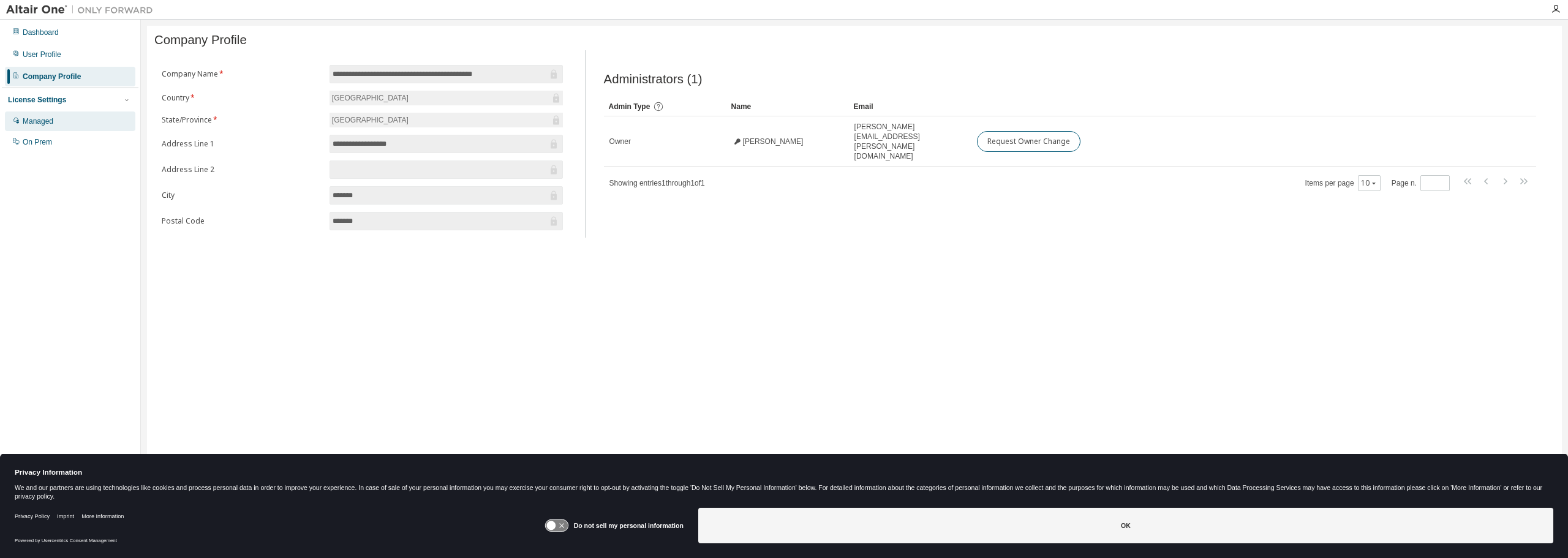
click at [39, 123] on div "Managed" at bounding box center [37, 122] width 31 height 10
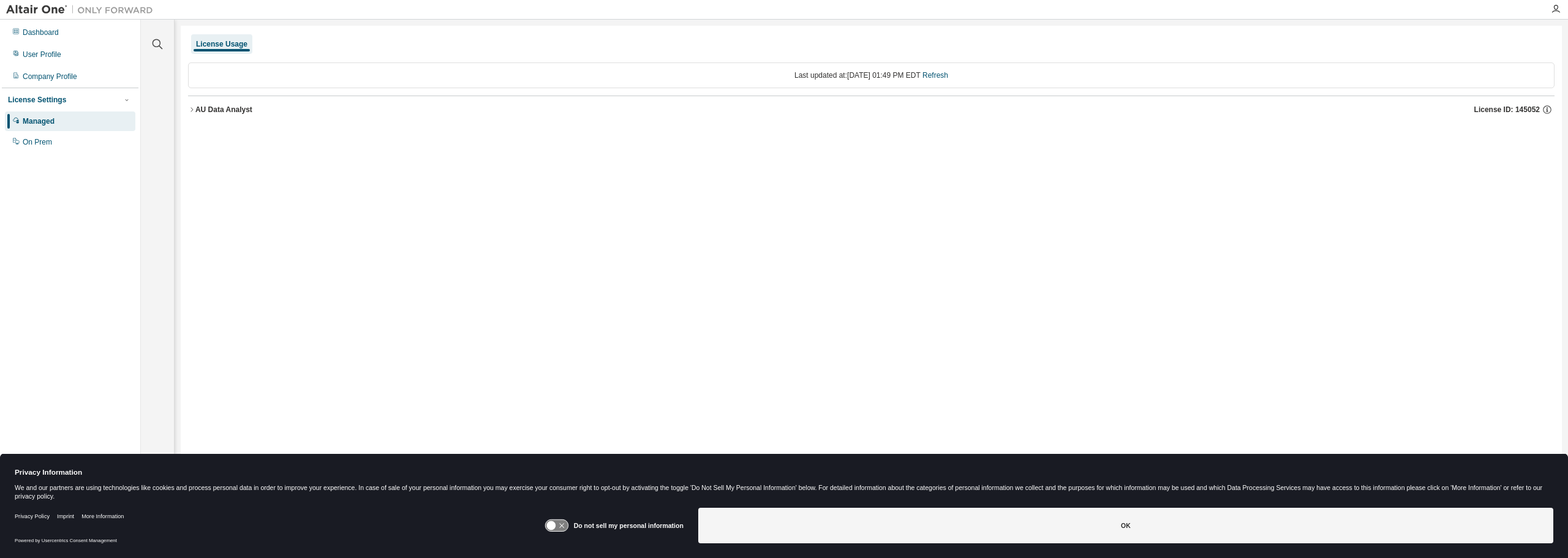
click at [193, 110] on icon "button" at bounding box center [191, 109] width 7 height 7
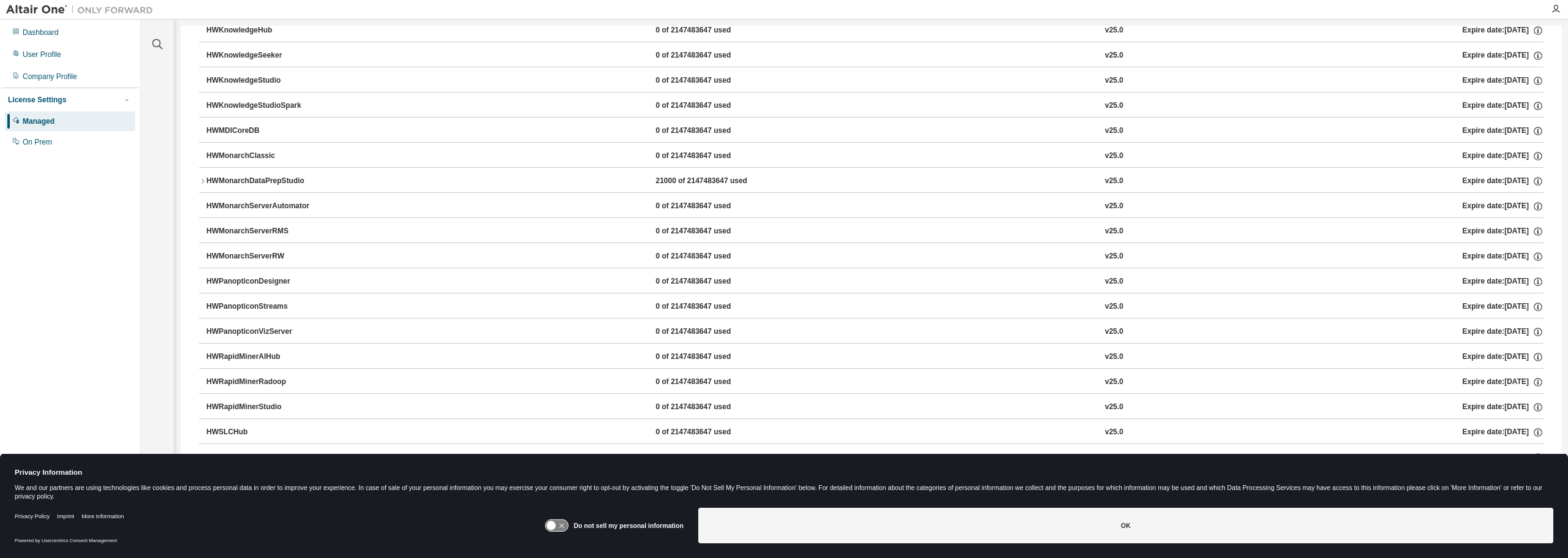
scroll to position [731, 0]
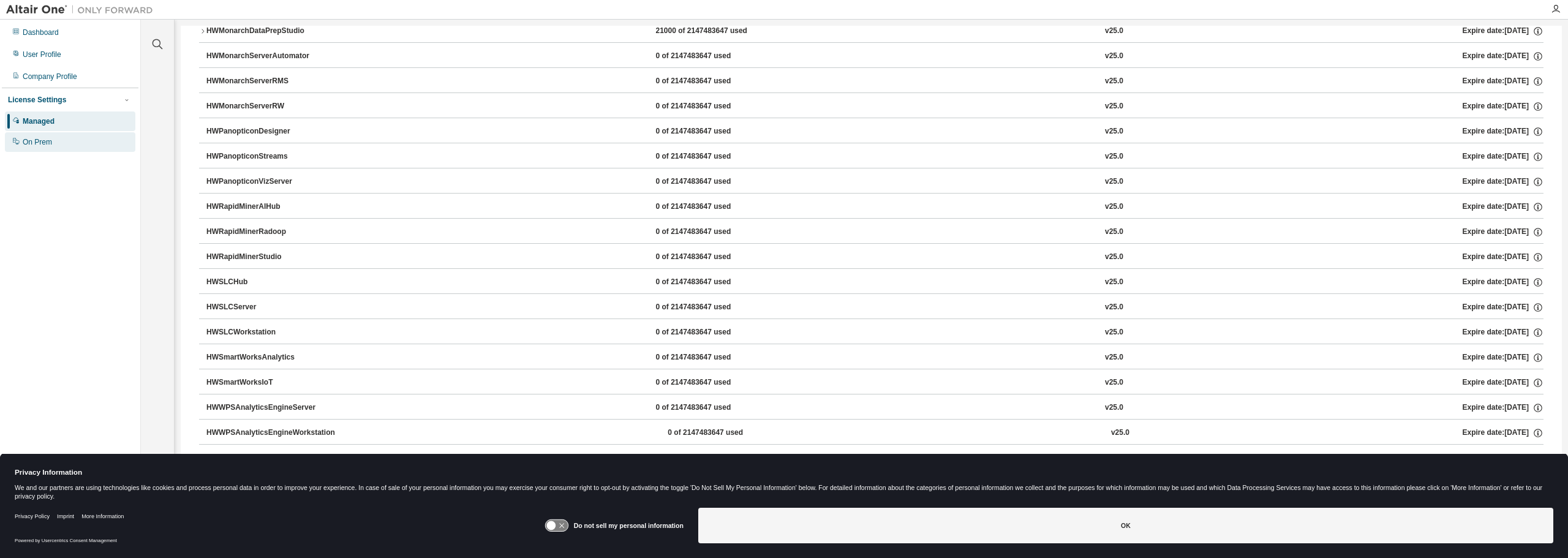
click at [41, 147] on div "On Prem" at bounding box center [37, 142] width 30 height 10
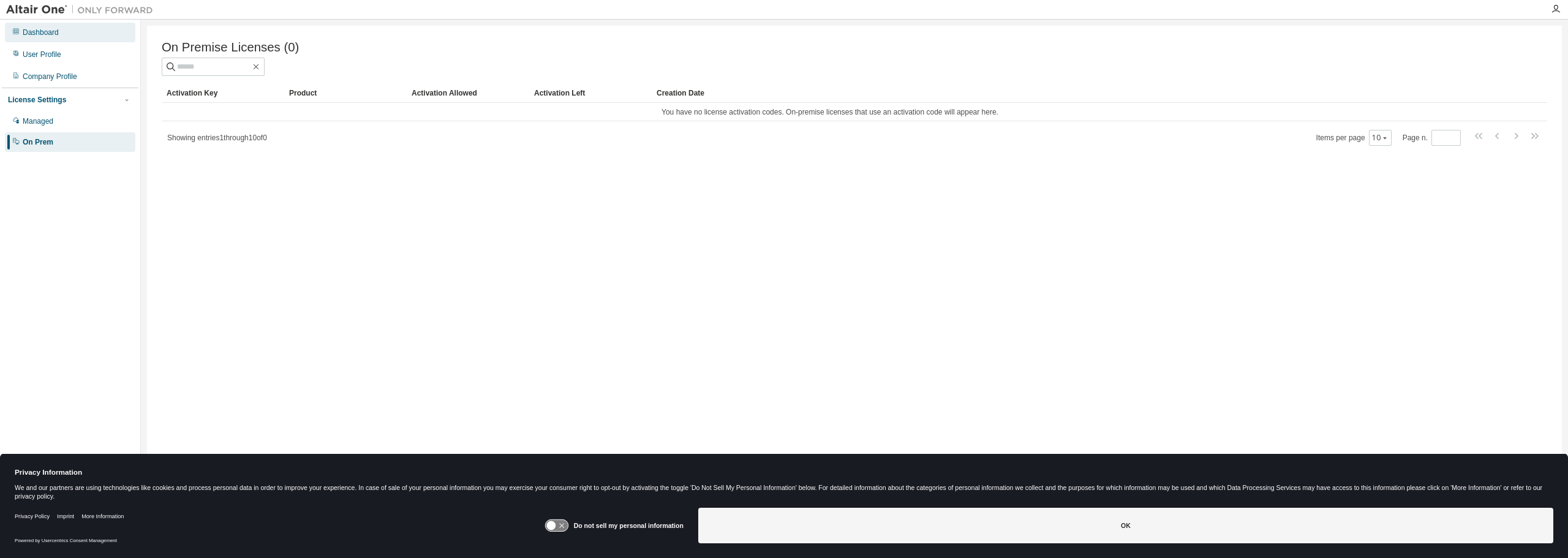
click at [37, 35] on div "Dashboard" at bounding box center [41, 32] width 36 height 10
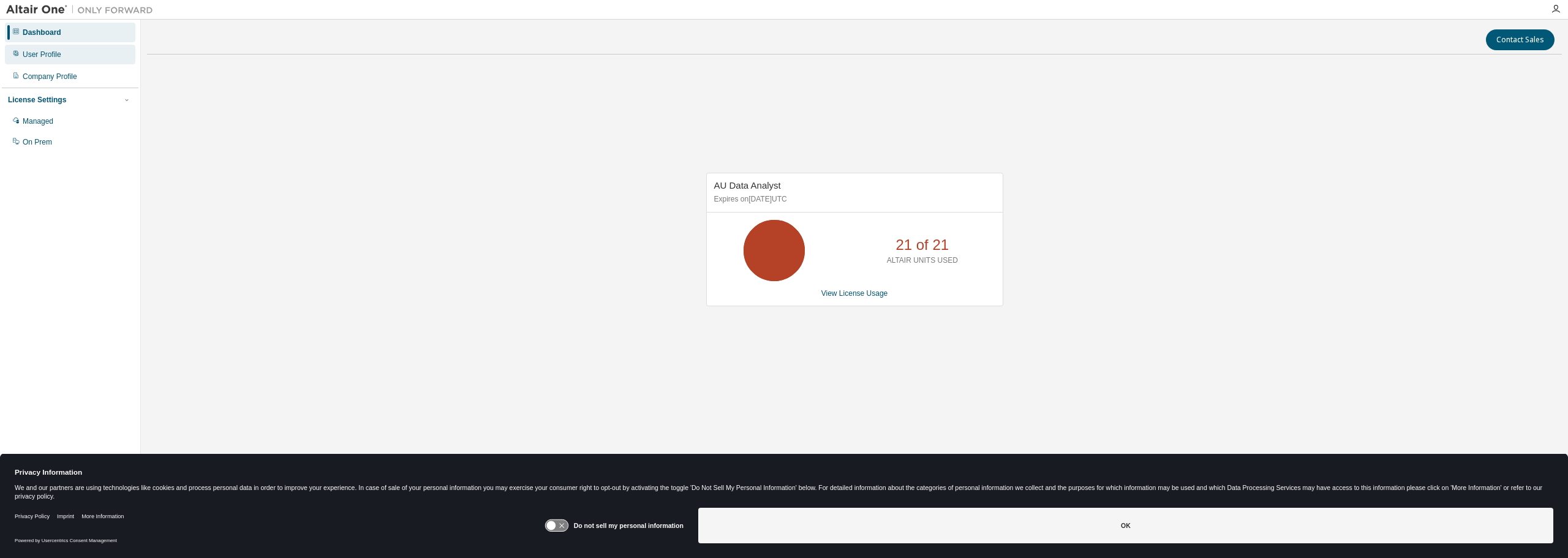
click at [39, 62] on div "User Profile" at bounding box center [70, 55] width 131 height 20
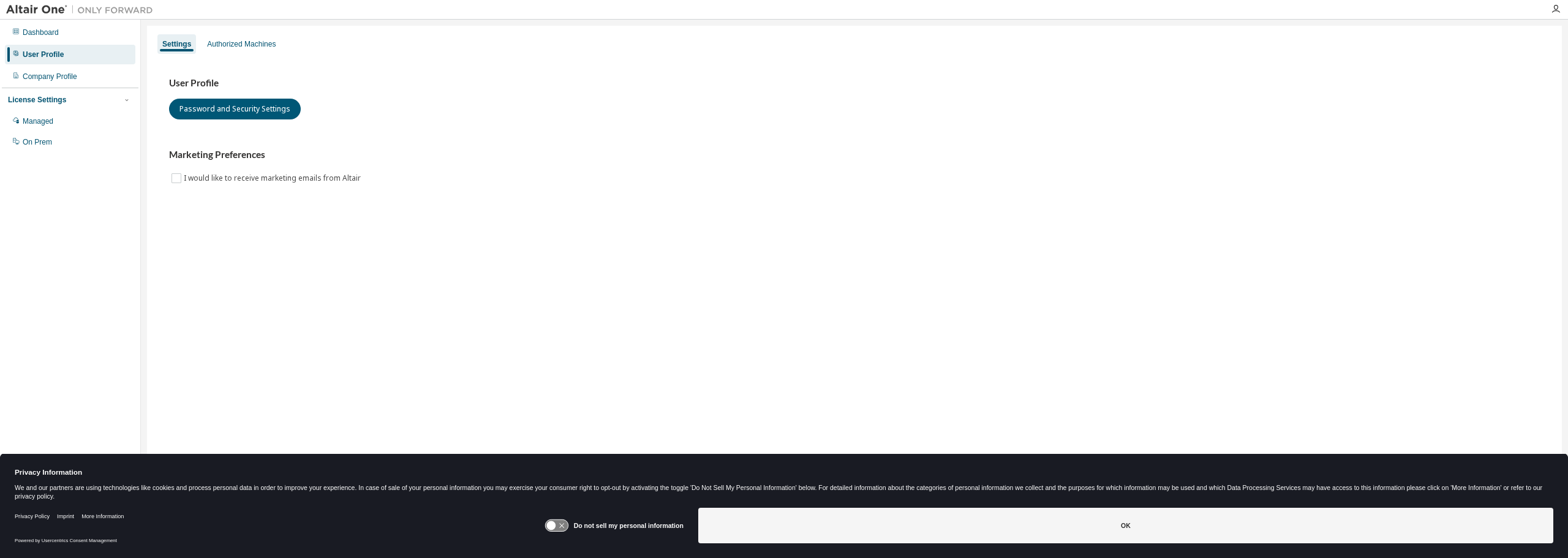
drag, startPoint x: 224, startPoint y: 47, endPoint x: 239, endPoint y: 54, distance: 16.6
click at [228, 49] on div "Authorized Machines" at bounding box center [241, 44] width 79 height 20
